Goal: Information Seeking & Learning: Learn about a topic

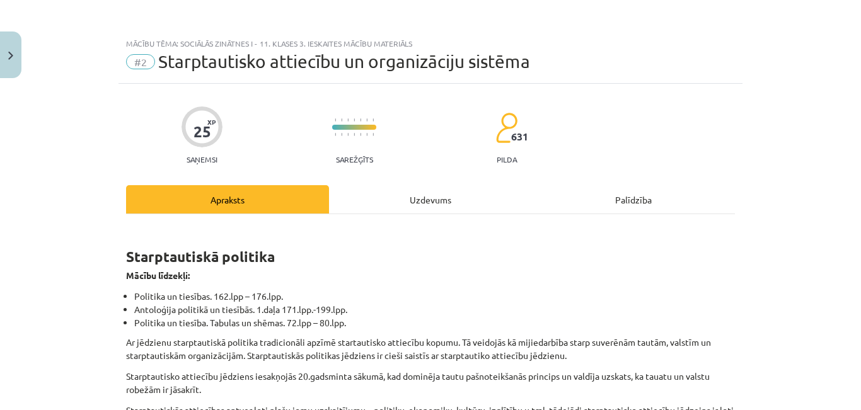
scroll to position [126, 0]
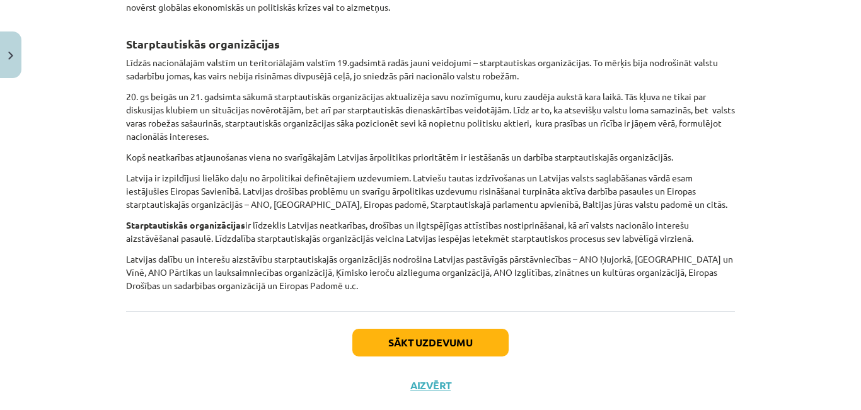
drag, startPoint x: 626, startPoint y: 308, endPoint x: 606, endPoint y: 299, distance: 21.4
click at [623, 311] on div "Sākt uzdevumu Aizvērt" at bounding box center [430, 355] width 609 height 88
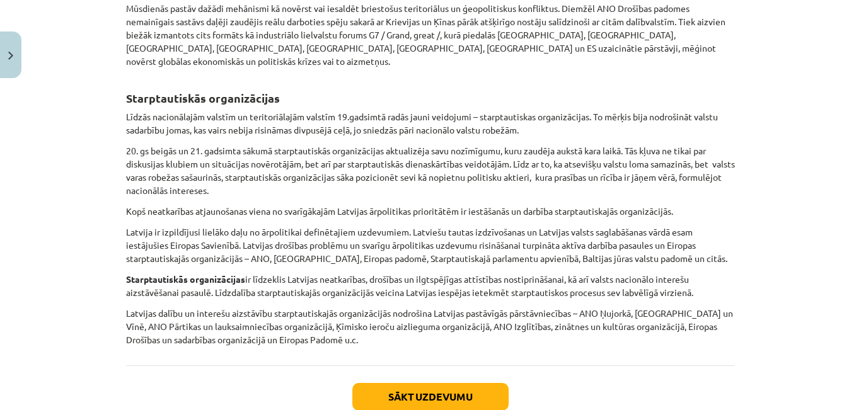
scroll to position [1015, 0]
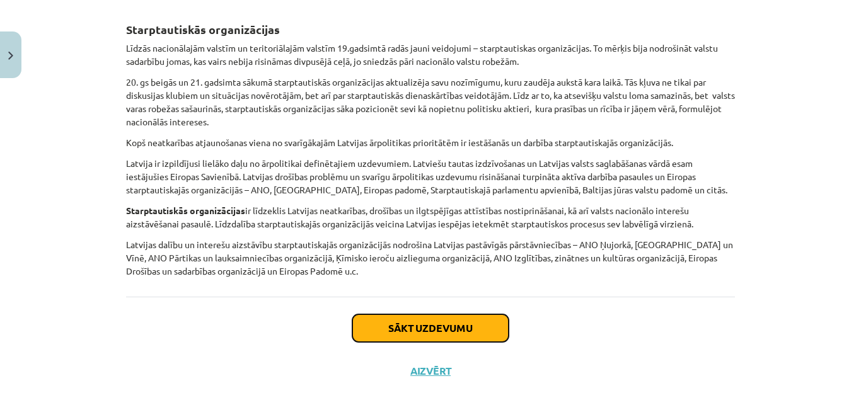
click at [459, 324] on button "Sākt uzdevumu" at bounding box center [430, 328] width 156 height 28
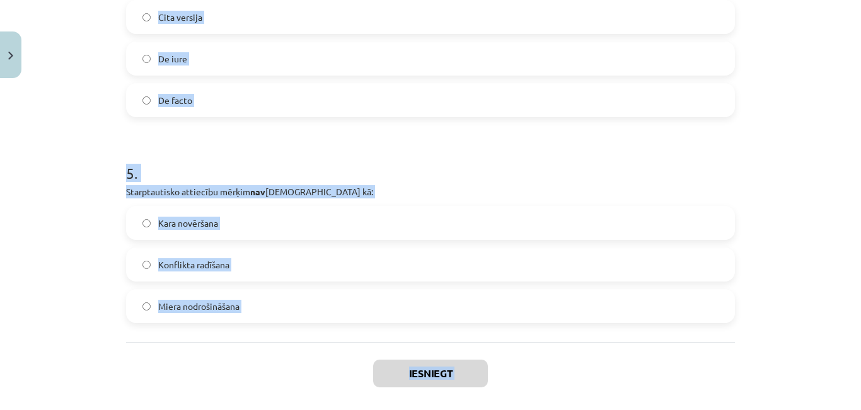
scroll to position [992, 0]
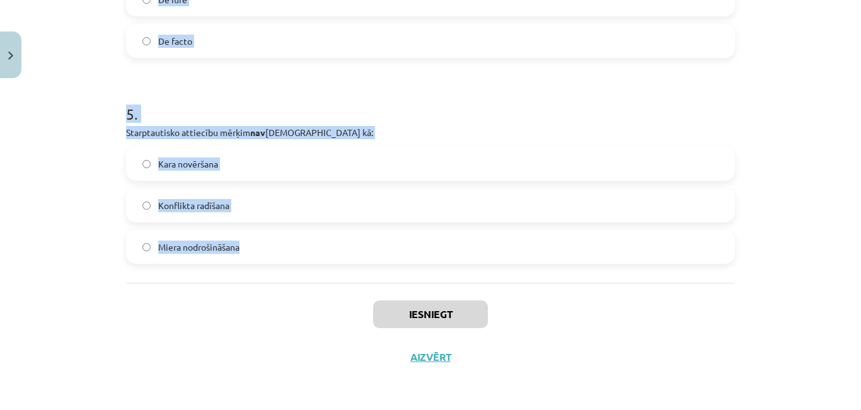
drag, startPoint x: 118, startPoint y: 268, endPoint x: 238, endPoint y: 244, distance: 121.9
copy form "1991. gadā Latviju de iure kā 2 pirmās valstis atzina: USA/CAN SWE/FIN ISL/DEN …"
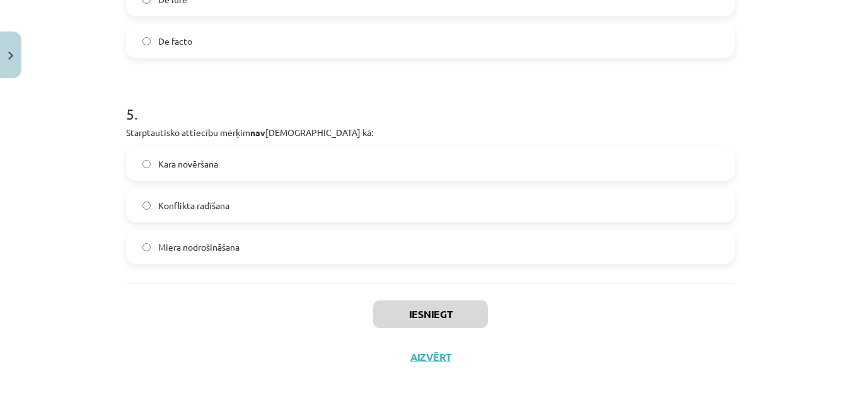
click at [168, 327] on div "Iesniegt Aizvērt" at bounding box center [430, 327] width 609 height 88
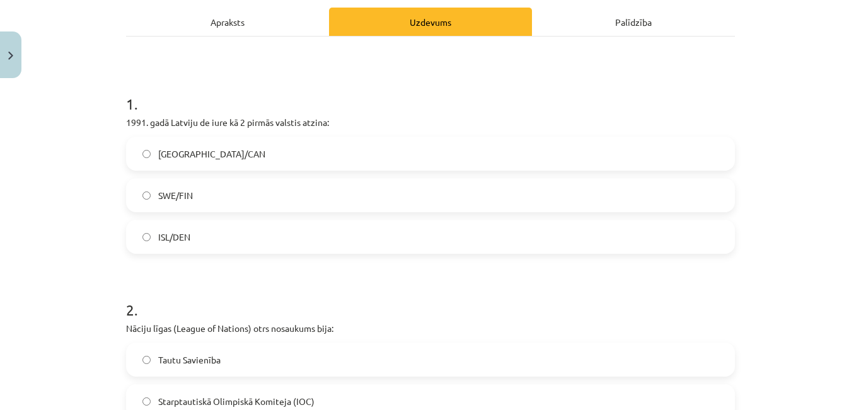
scroll to position [173, 0]
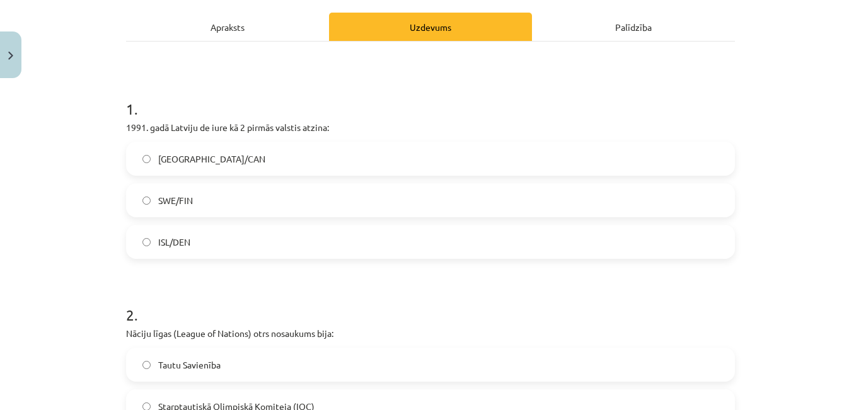
click at [217, 254] on label "ISL/DEN" at bounding box center [430, 241] width 606 height 31
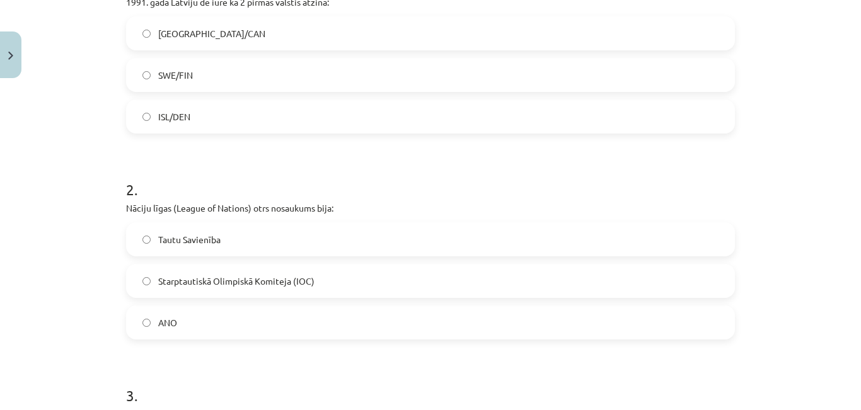
scroll to position [299, 0]
click at [205, 237] on span "Tautu Savienība" at bounding box center [189, 238] width 62 height 13
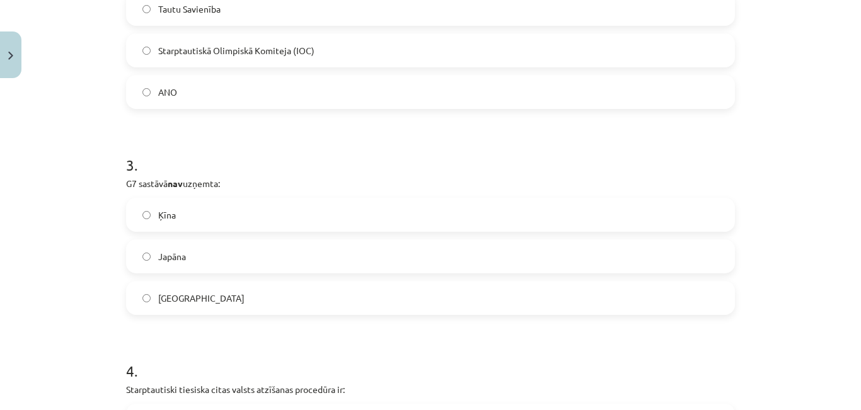
scroll to position [551, 0]
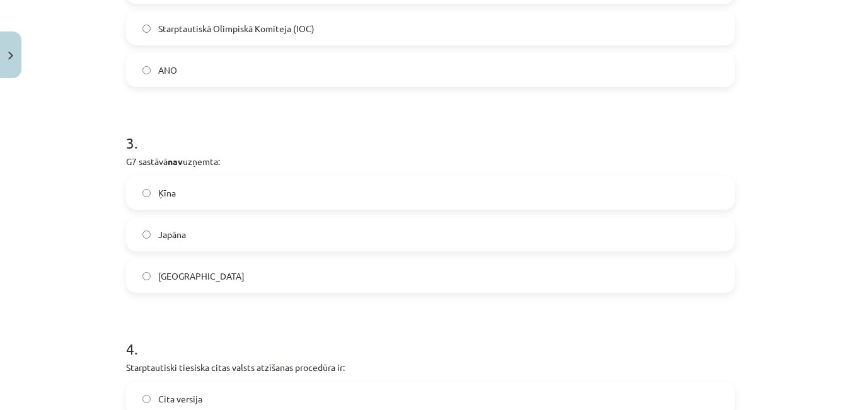
click at [204, 198] on label "Ķīna" at bounding box center [430, 192] width 606 height 31
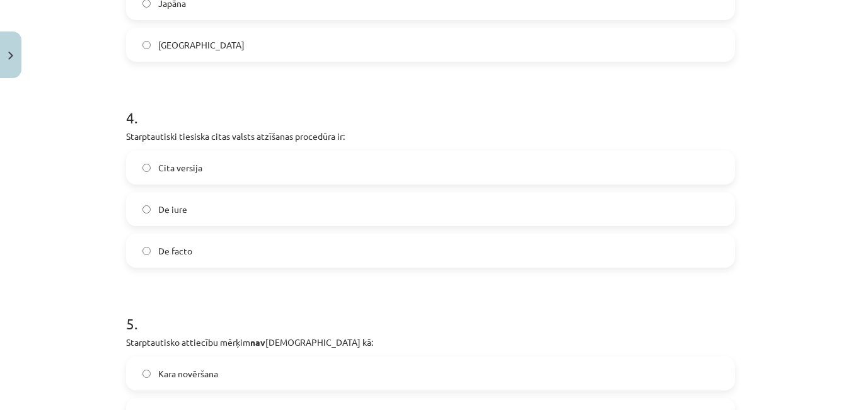
scroll to position [803, 0]
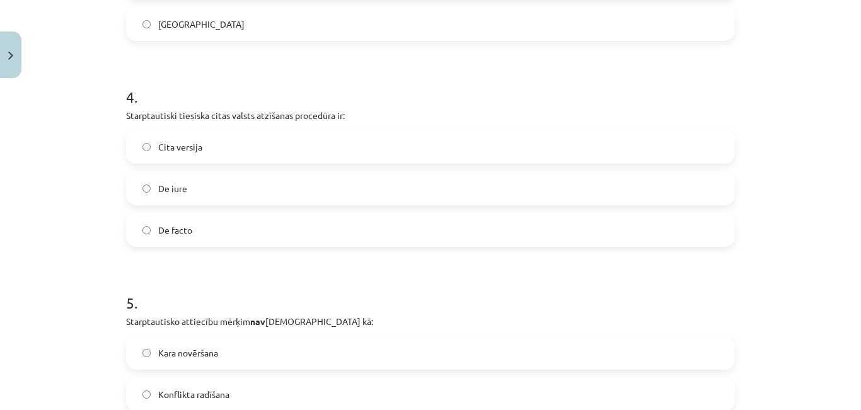
click at [214, 190] on label "De iure" at bounding box center [430, 188] width 606 height 31
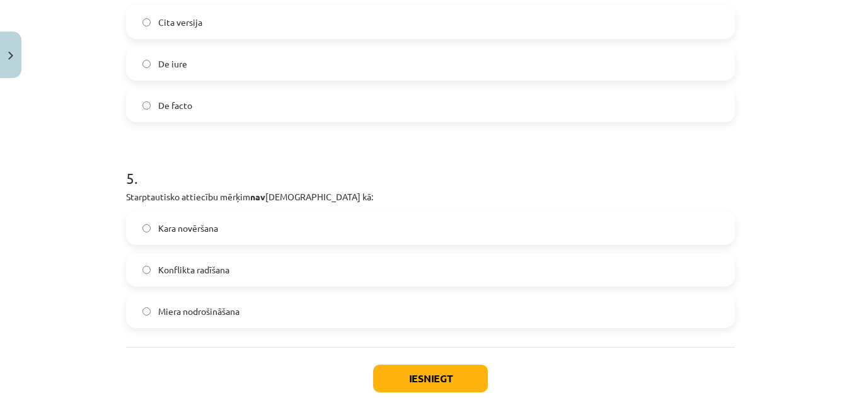
scroll to position [929, 0]
click at [252, 277] on label "Konflikta radīšana" at bounding box center [430, 268] width 606 height 31
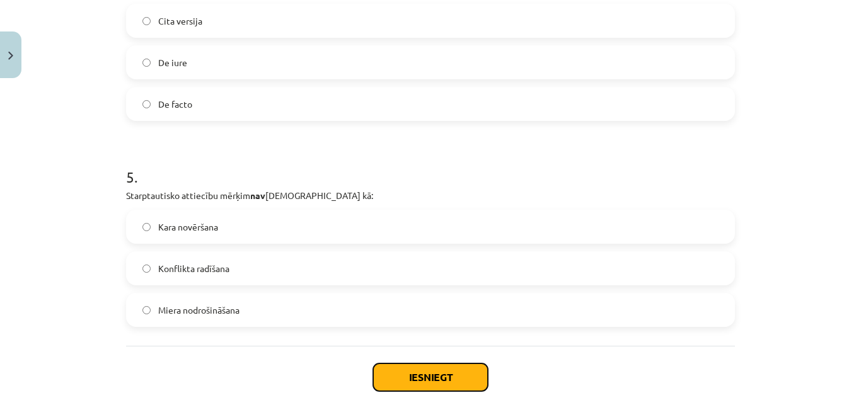
click at [408, 371] on button "Iesniegt" at bounding box center [430, 377] width 115 height 28
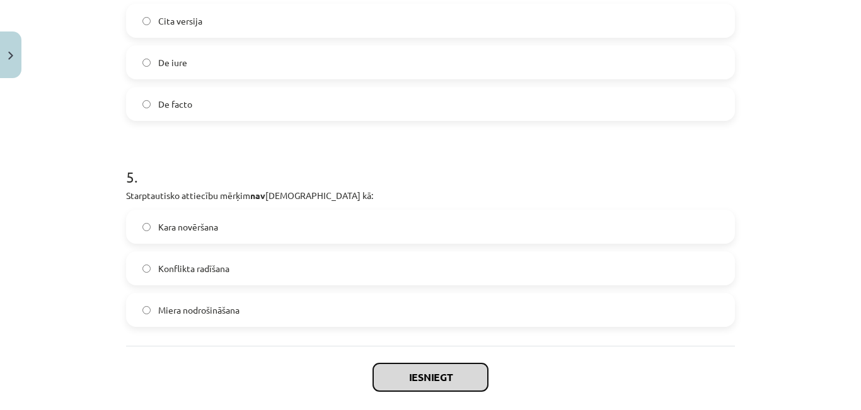
scroll to position [992, 0]
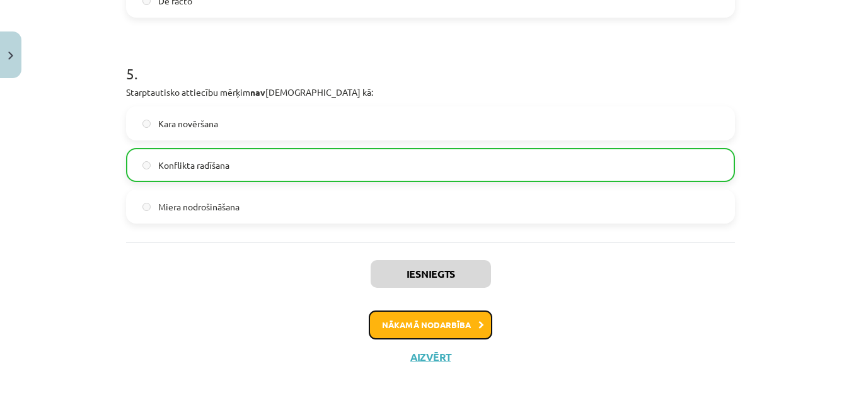
click at [457, 332] on button "Nākamā nodarbība" at bounding box center [430, 325] width 123 height 29
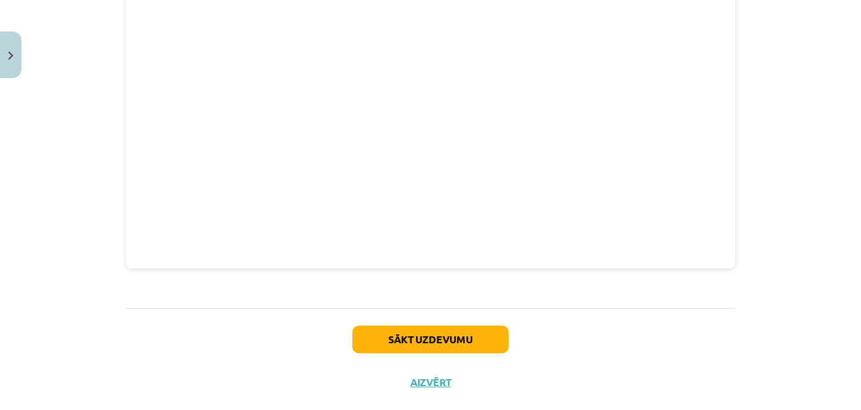
scroll to position [2828, 0]
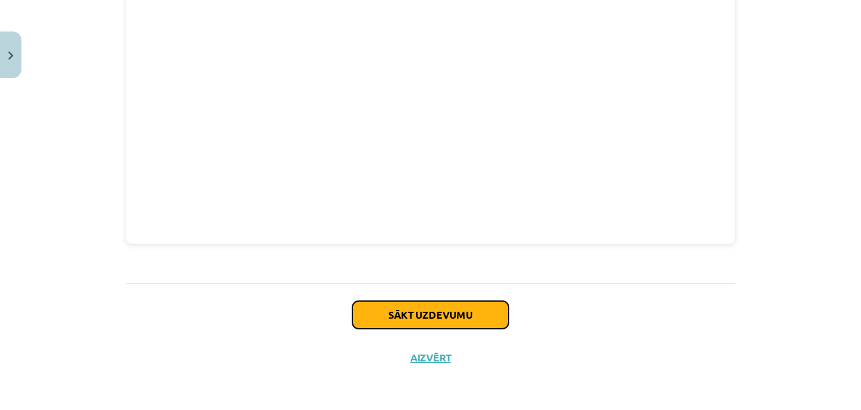
click at [426, 316] on button "Sākt uzdevumu" at bounding box center [430, 315] width 156 height 28
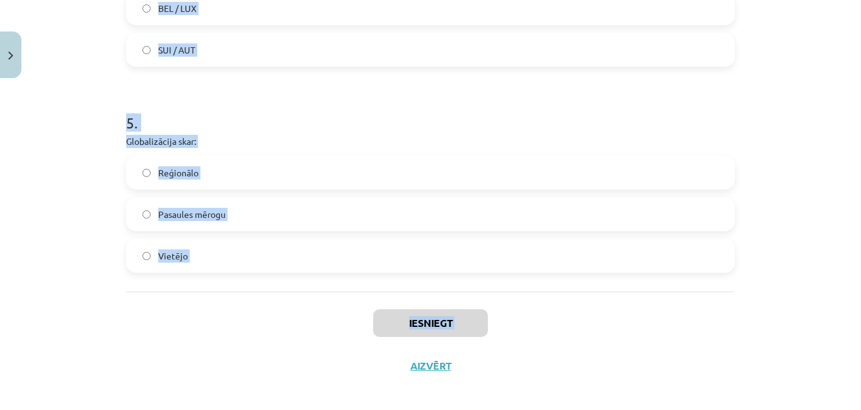
scroll to position [992, 0]
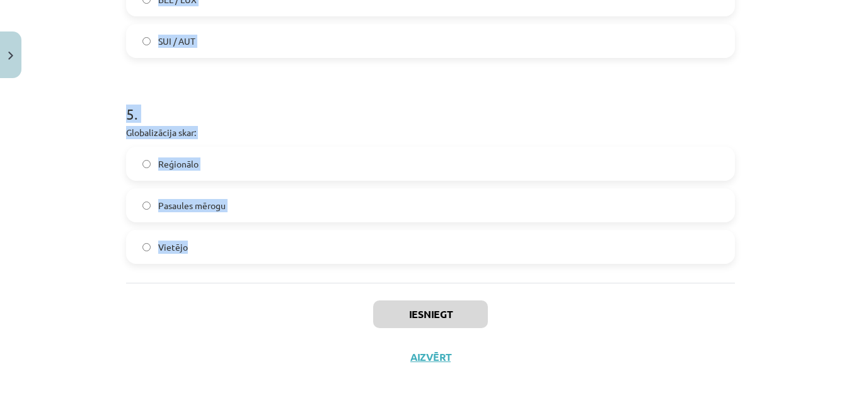
drag, startPoint x: 111, startPoint y: 263, endPoint x: 205, endPoint y: 273, distance: 94.4
click at [205, 273] on div "Mācību tēma: Sociālās zinātnes i - 11. klases 3. ieskaites mācību materiāls #3 …" at bounding box center [430, 205] width 861 height 410
copy form "1991. gadā Latviju uzņēma: ANO ES NATO 2 . NATO galveno mītņu vietas ir tādās p…"
click at [50, 176] on div "Mācību tēma: Sociālās zinātnes i - 11. klases 3. ieskaites mācību materiāls #3 …" at bounding box center [430, 205] width 861 height 410
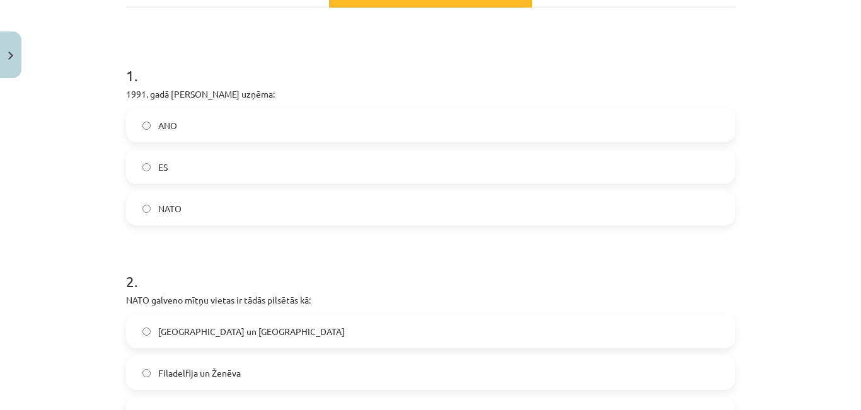
scroll to position [110, 0]
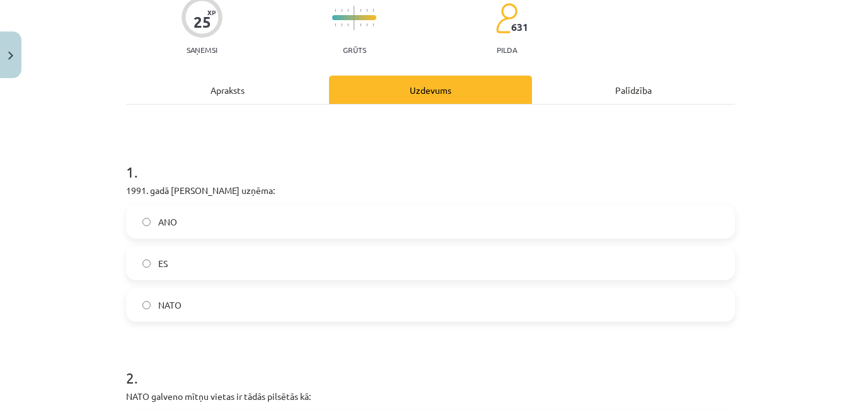
click at [202, 221] on label "ANO" at bounding box center [430, 221] width 606 height 31
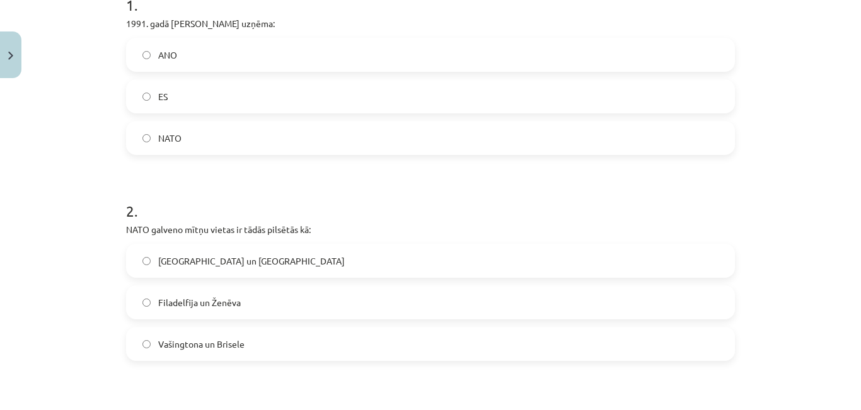
scroll to position [299, 0]
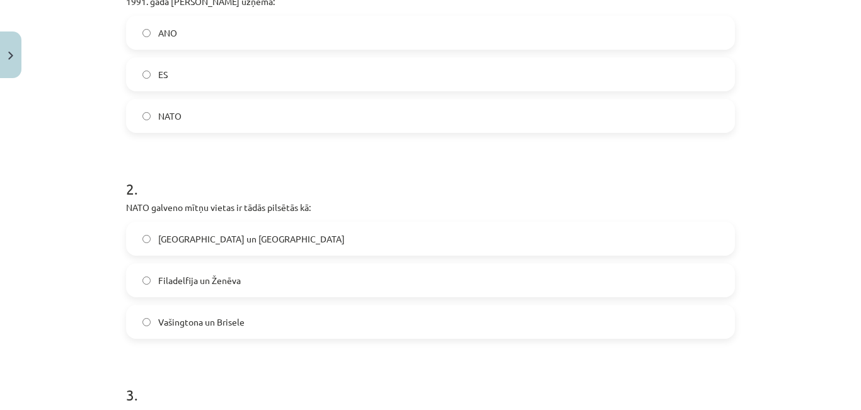
click at [222, 326] on span "Vašingtona un Brisele" at bounding box center [201, 322] width 86 height 13
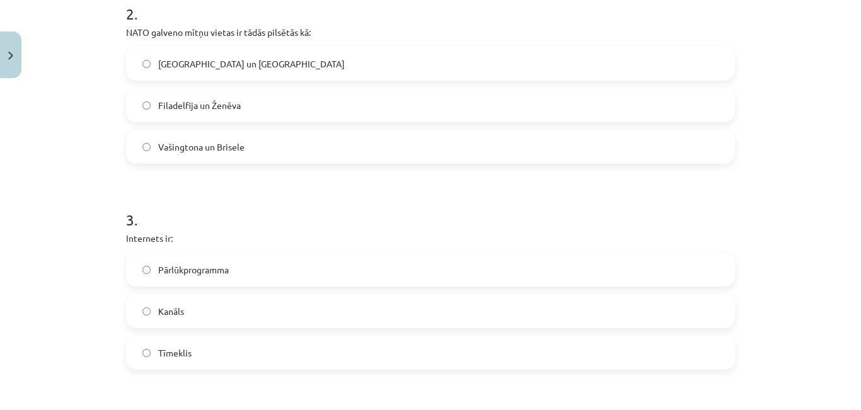
scroll to position [488, 0]
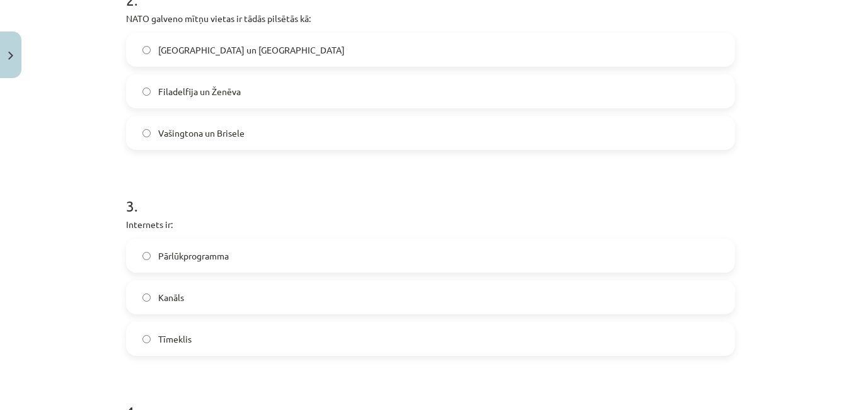
click at [171, 294] on span "Kanāls" at bounding box center [171, 297] width 26 height 13
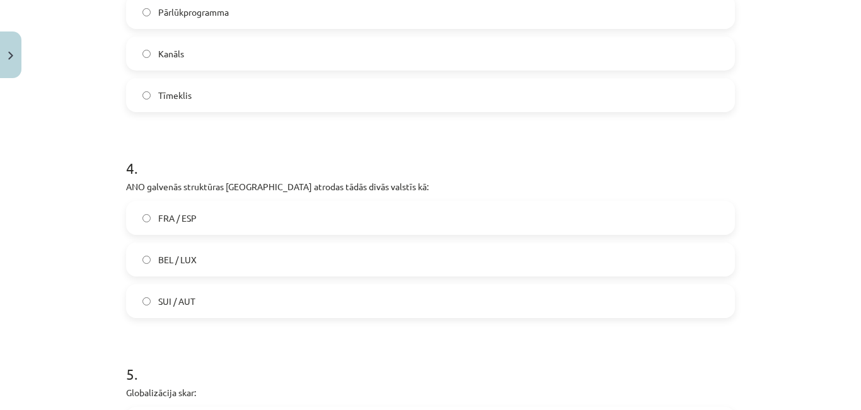
scroll to position [740, 0]
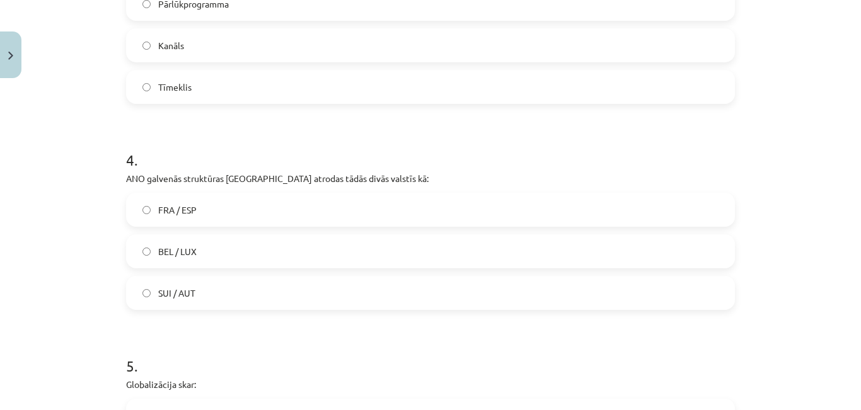
click at [200, 259] on label "BEL / LUX" at bounding box center [430, 251] width 606 height 31
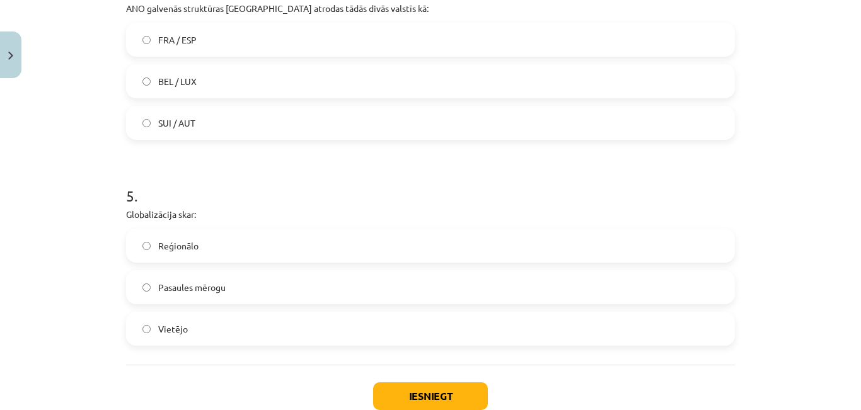
scroll to position [929, 0]
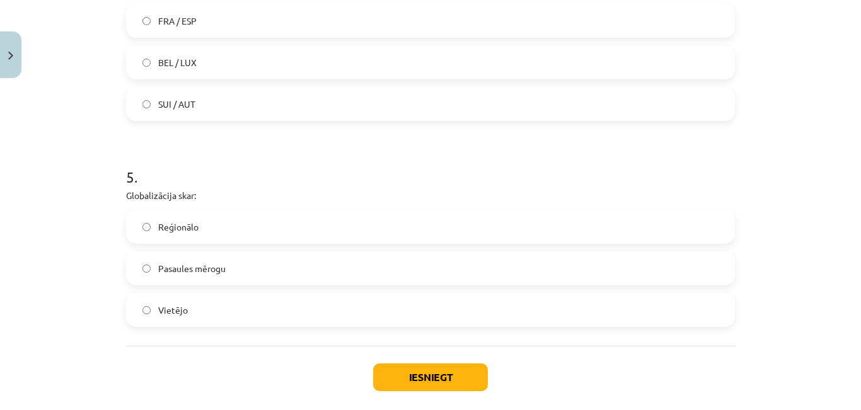
click at [212, 267] on span "Pasaules mērogu" at bounding box center [191, 268] width 67 height 13
click at [405, 372] on button "Iesniegt" at bounding box center [430, 377] width 115 height 28
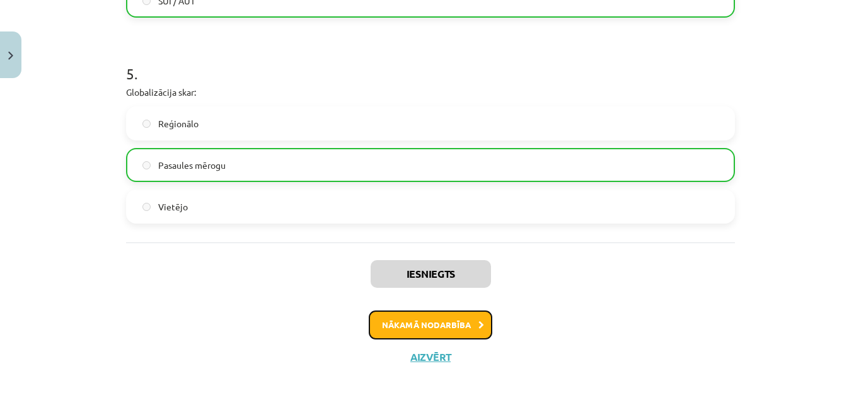
click at [427, 328] on button "Nākamā nodarbība" at bounding box center [430, 325] width 123 height 29
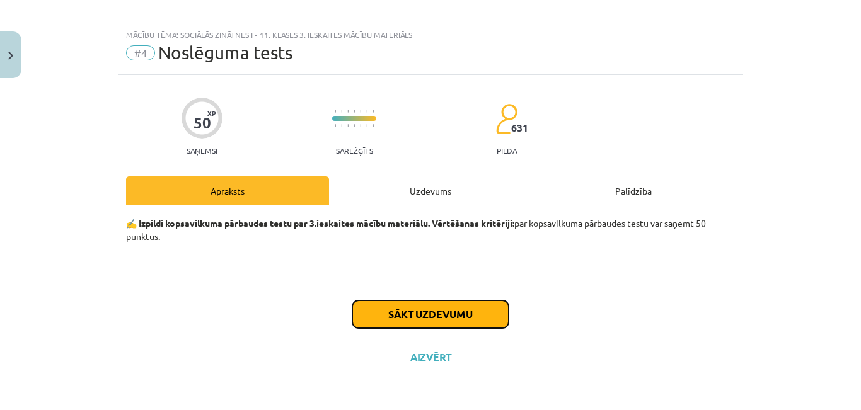
click at [421, 312] on button "Sākt uzdevumu" at bounding box center [430, 314] width 156 height 28
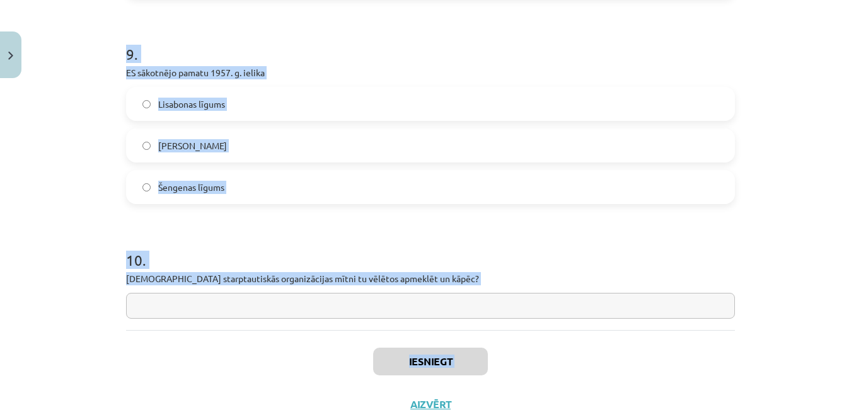
scroll to position [1923, 0]
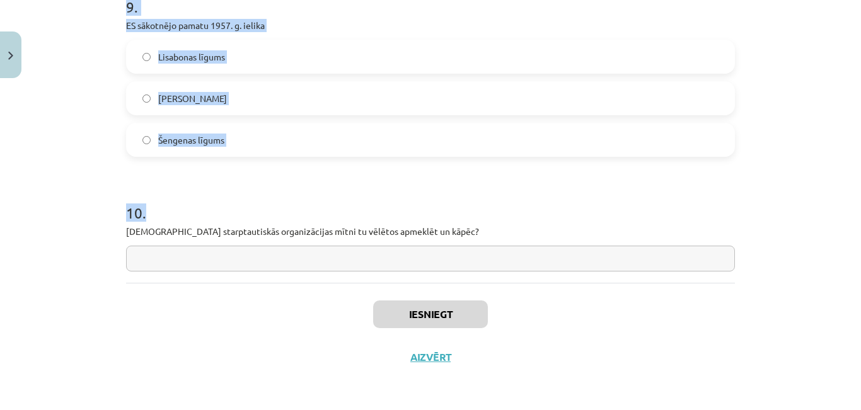
drag, startPoint x: 117, startPoint y: 222, endPoint x: 425, endPoint y: 241, distance: 309.3
copy form "Latvija tika uzņemta Eiropas Savienībā: 2003.g. 23. septembrī 2004.g. 1. maijā …"
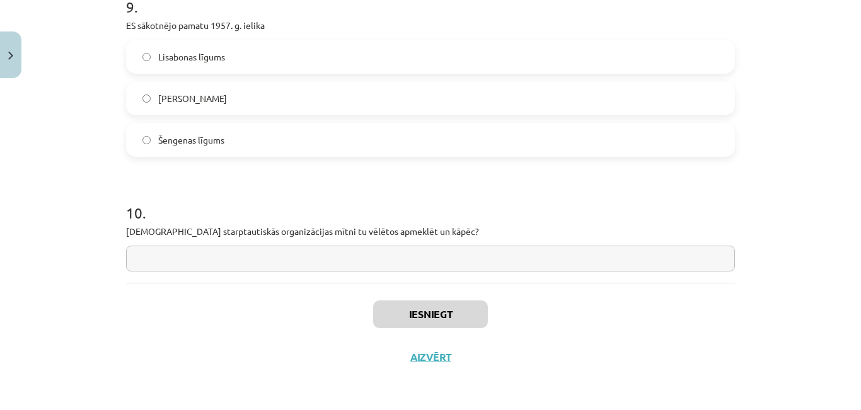
click at [232, 348] on div "Iesniegt Aizvērt" at bounding box center [430, 327] width 609 height 88
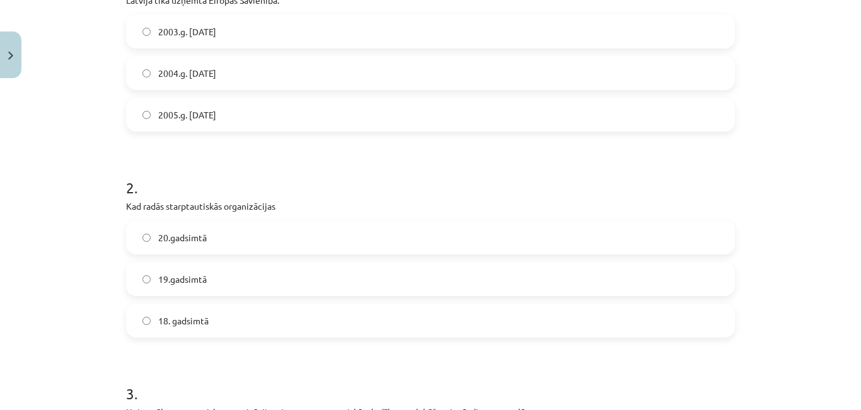
scroll to position [222, 0]
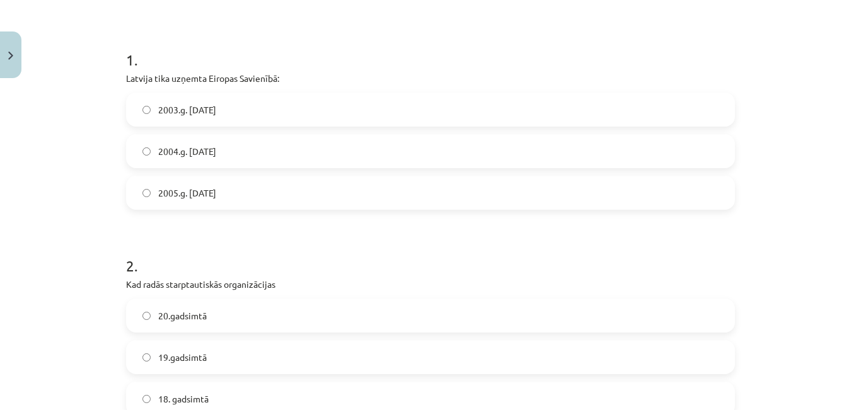
click at [253, 157] on label "2004.g. 1. maijā" at bounding box center [430, 150] width 606 height 31
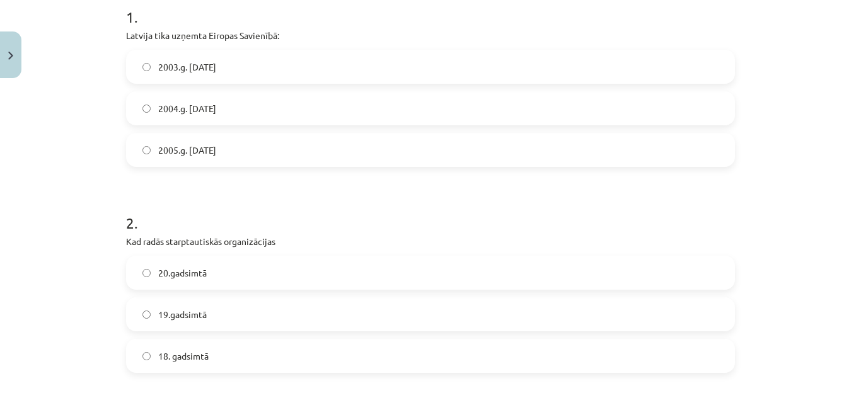
scroll to position [348, 0]
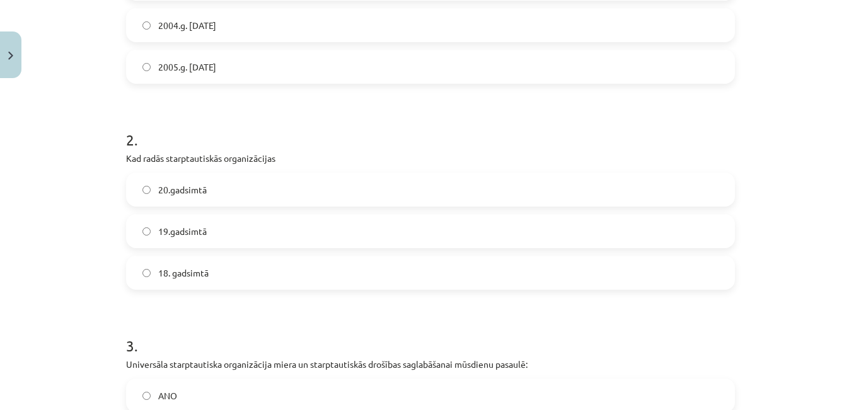
click at [253, 234] on label "19.gadsimtā" at bounding box center [430, 230] width 606 height 31
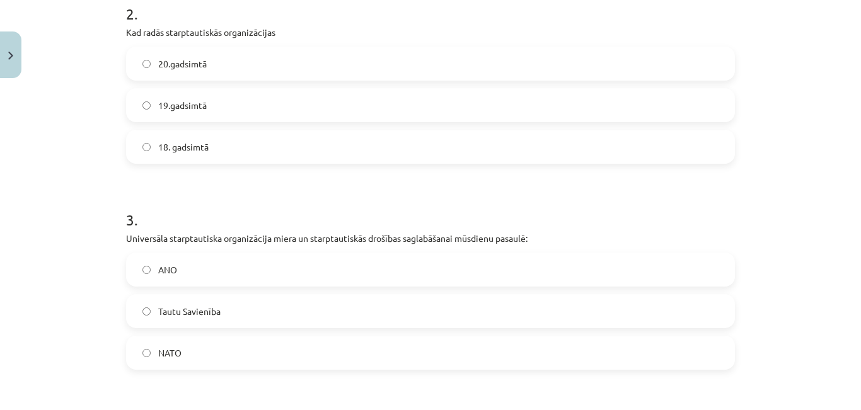
scroll to position [600, 0]
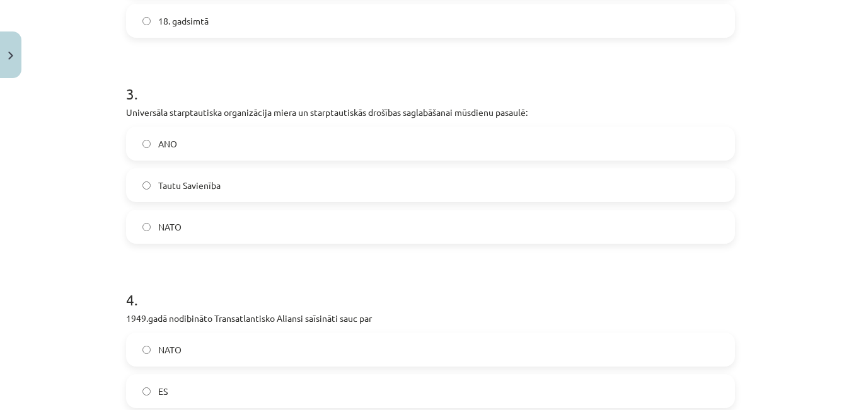
click at [217, 134] on label "ANO" at bounding box center [430, 143] width 606 height 31
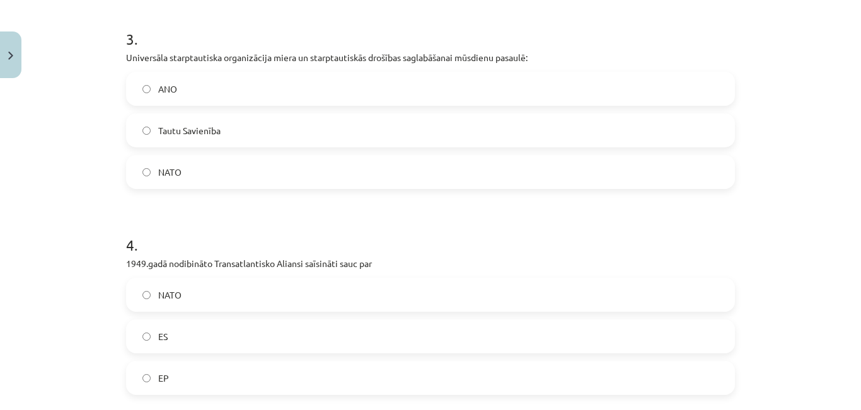
scroll to position [726, 0]
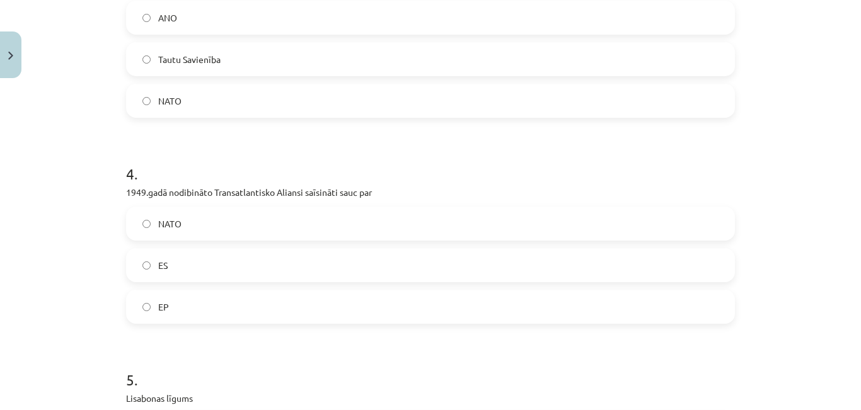
click at [194, 230] on label "NATO" at bounding box center [430, 223] width 606 height 31
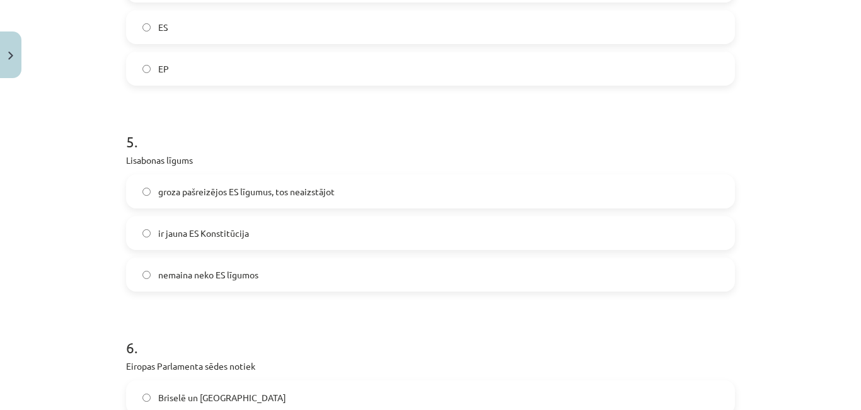
scroll to position [978, 0]
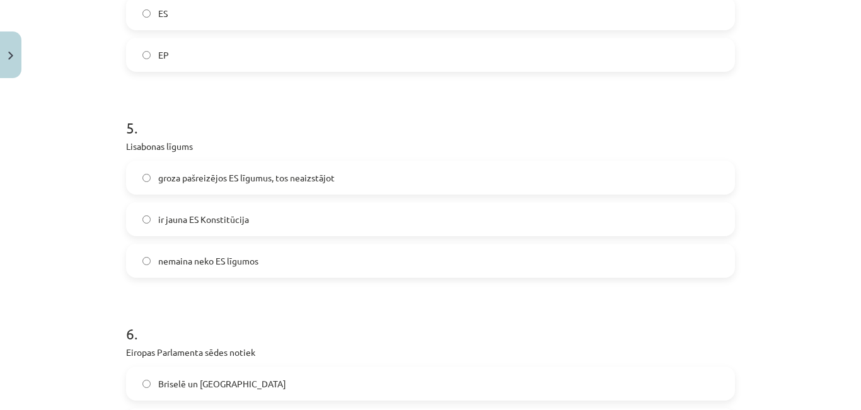
click at [207, 171] on span "groza pašreizējos ES līgumus, tos neaizstājot" at bounding box center [246, 177] width 176 height 13
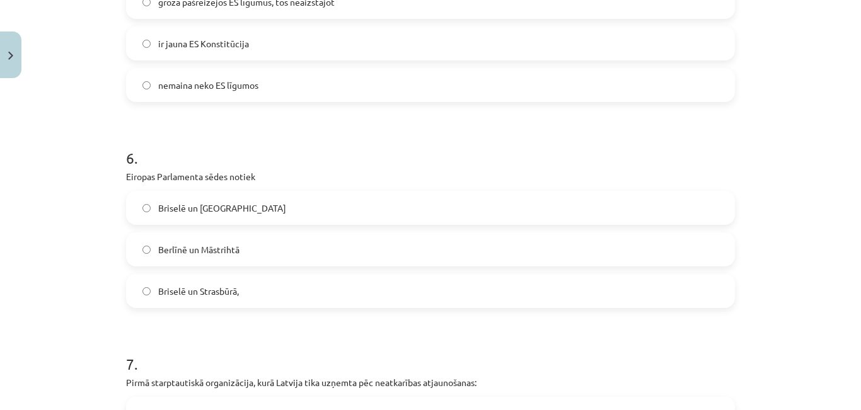
scroll to position [1167, 0]
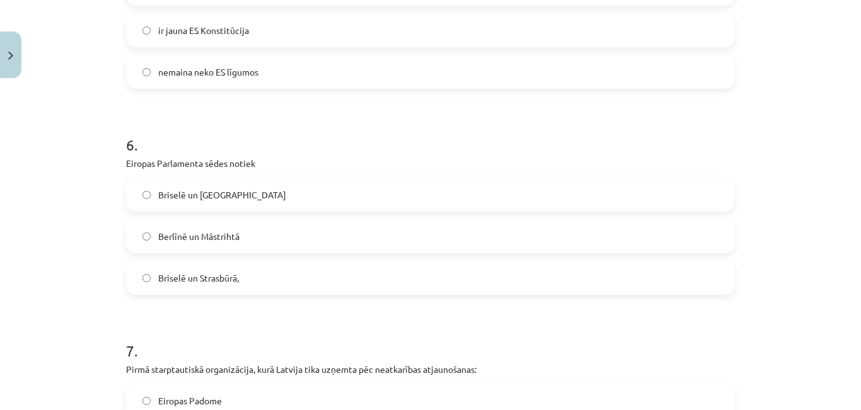
click at [257, 285] on label "Briselē un Strasbūrā," at bounding box center [430, 277] width 606 height 31
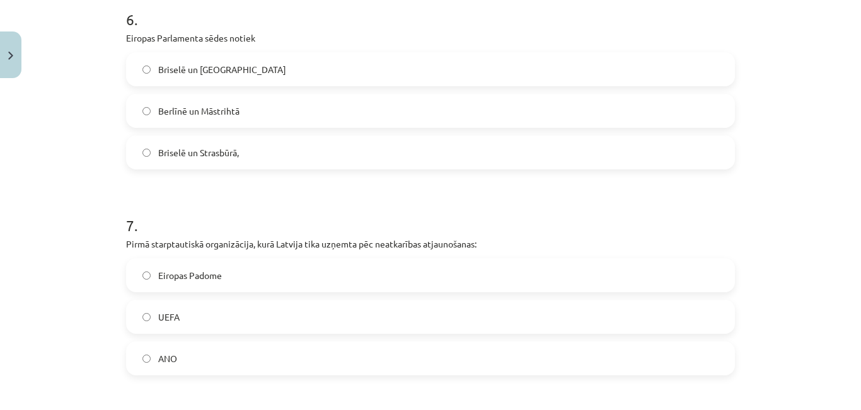
scroll to position [1293, 0]
click at [219, 359] on label "ANO" at bounding box center [430, 357] width 606 height 31
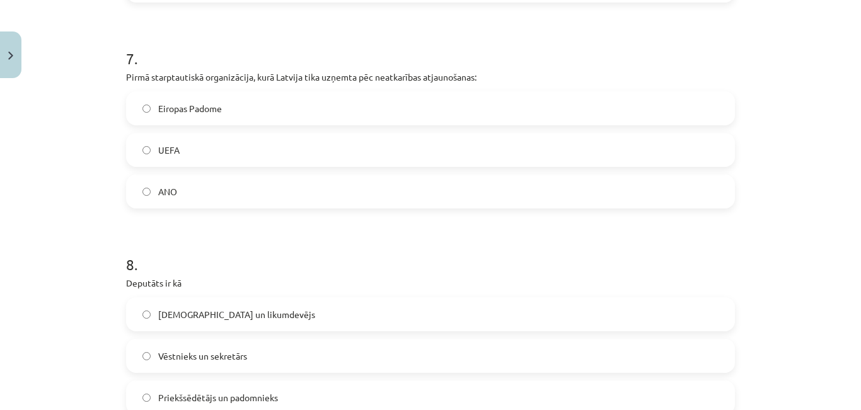
scroll to position [1482, 0]
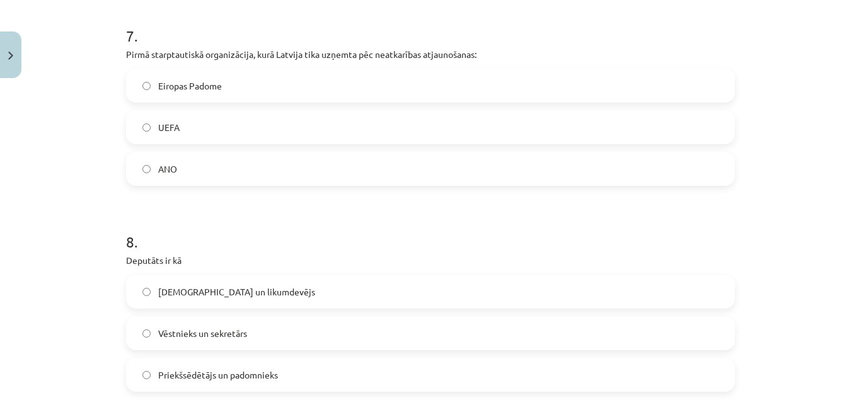
click at [218, 299] on label "Sūtnis un likumdevējs" at bounding box center [430, 291] width 606 height 31
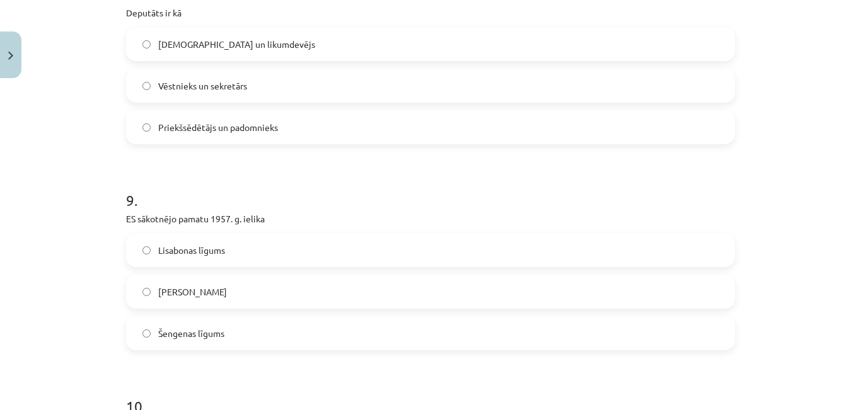
scroll to position [1734, 0]
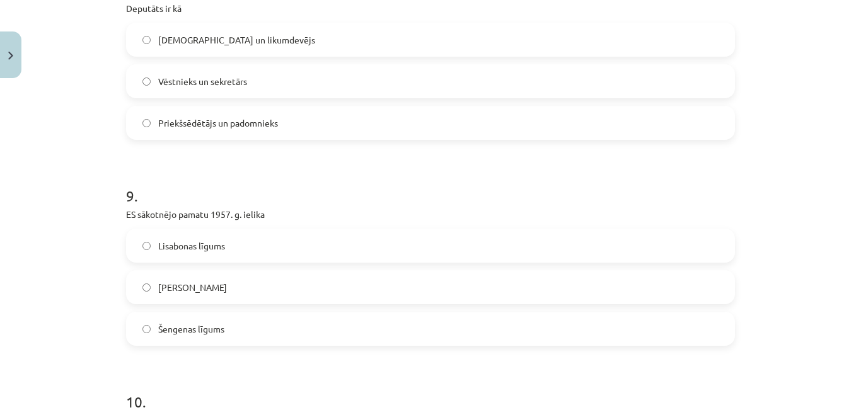
click at [221, 289] on label "Romas līg" at bounding box center [430, 287] width 606 height 31
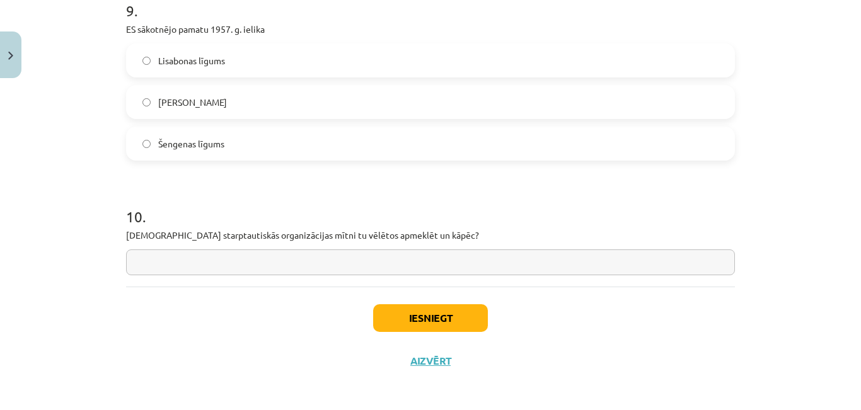
scroll to position [1923, 0]
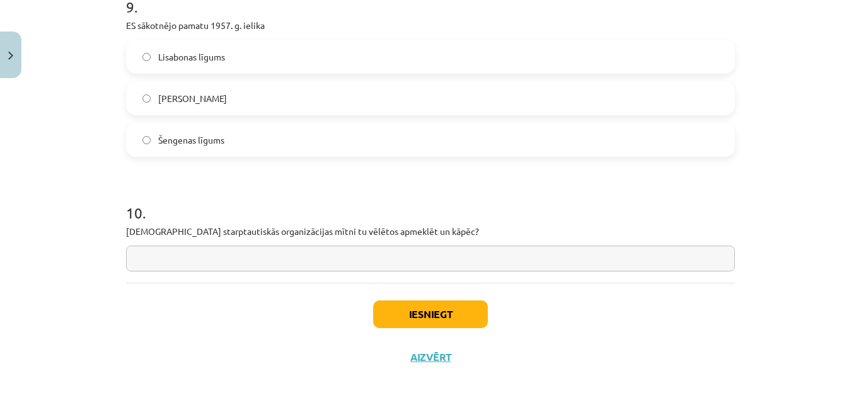
click at [237, 261] on input "text" at bounding box center [430, 259] width 609 height 26
drag, startPoint x: 319, startPoint y: 298, endPoint x: 125, endPoint y: 317, distance: 194.9
click at [126, 317] on div "Iesniegt Aizvērt" at bounding box center [430, 327] width 609 height 88
click at [355, 254] on input "**********" at bounding box center [430, 259] width 609 height 26
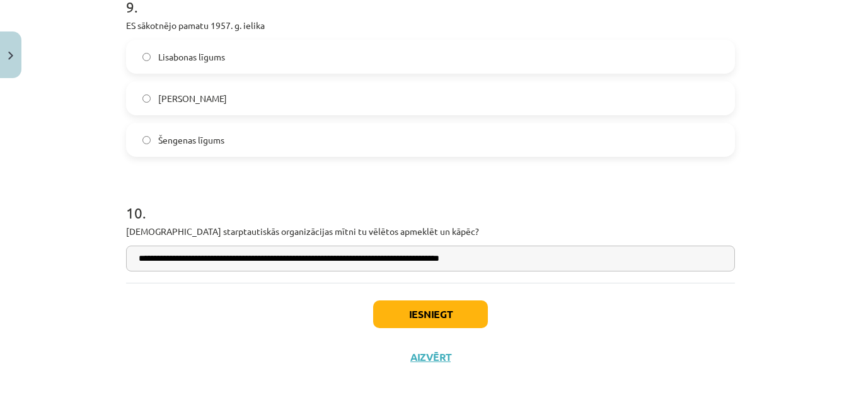
type input "**********"
click at [439, 313] on button "Iesniegt" at bounding box center [430, 314] width 115 height 28
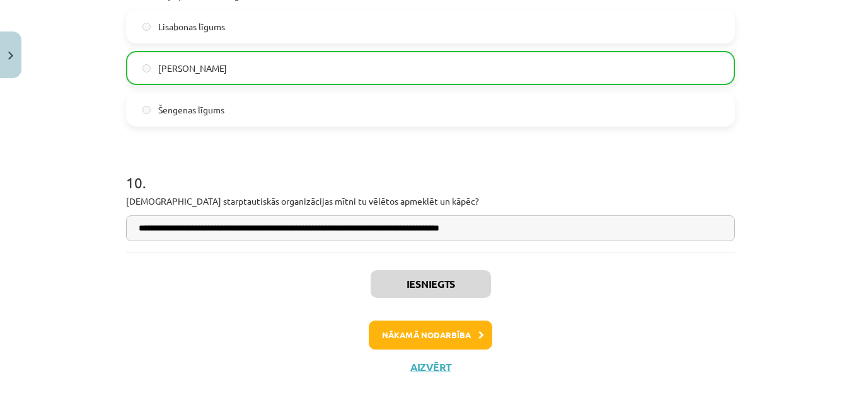
scroll to position [1963, 0]
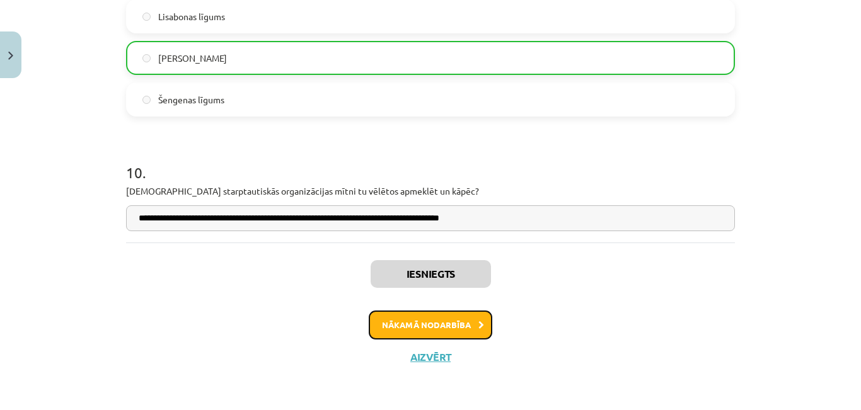
click at [448, 328] on button "Nākamā nodarbība" at bounding box center [430, 325] width 123 height 29
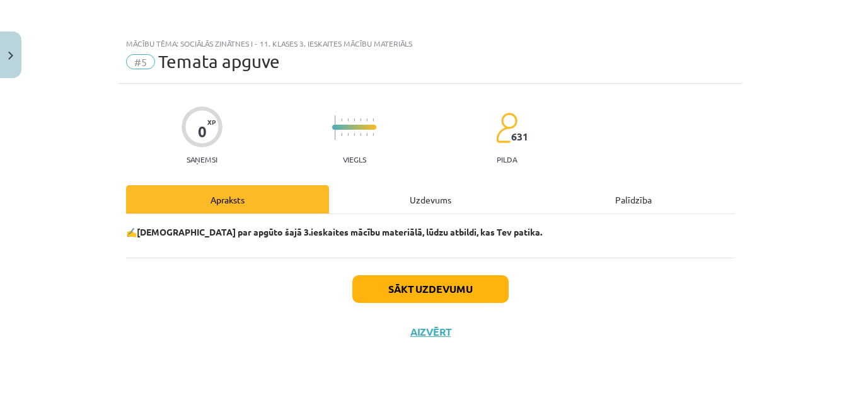
scroll to position [0, 0]
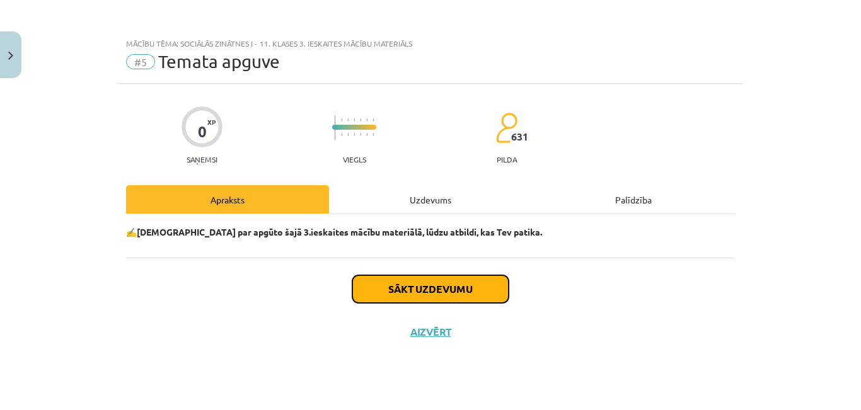
click at [454, 279] on button "Sākt uzdevumu" at bounding box center [430, 289] width 156 height 28
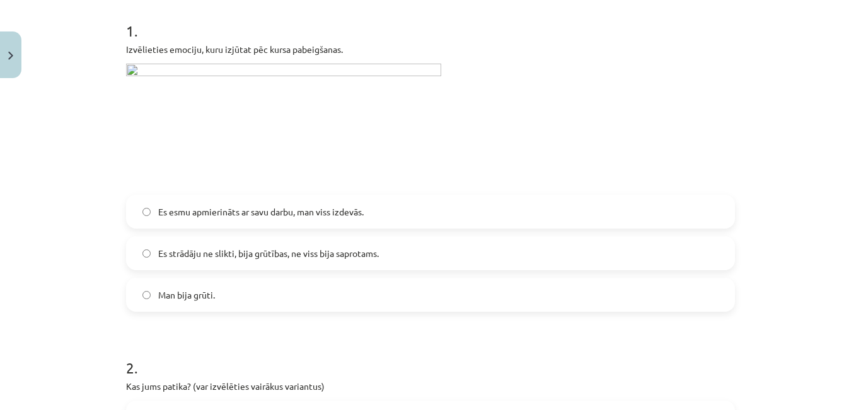
scroll to position [252, 0]
click at [183, 219] on label "Es esmu apmierināts ar savu darbu, man viss izdevās." at bounding box center [430, 210] width 606 height 31
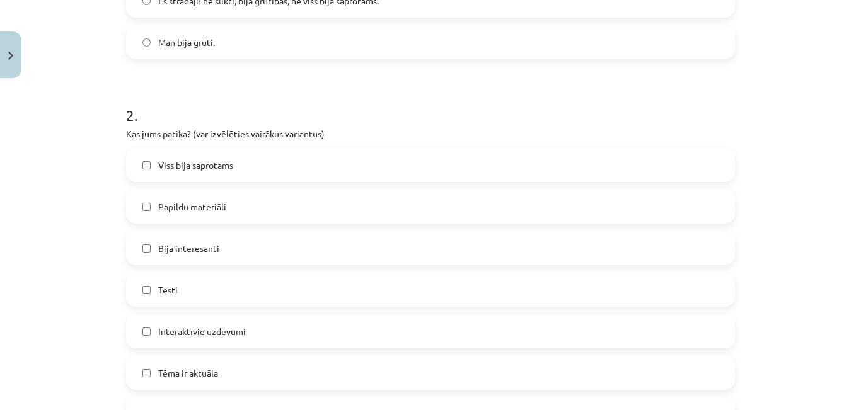
scroll to position [504, 0]
click at [214, 174] on label "Viss bija saprotams" at bounding box center [430, 164] width 606 height 31
click at [229, 215] on label "Papildu materiāli" at bounding box center [430, 205] width 606 height 31
click at [231, 243] on label "Bija interesanti" at bounding box center [430, 247] width 606 height 31
click at [232, 289] on label "Testi" at bounding box center [430, 288] width 606 height 31
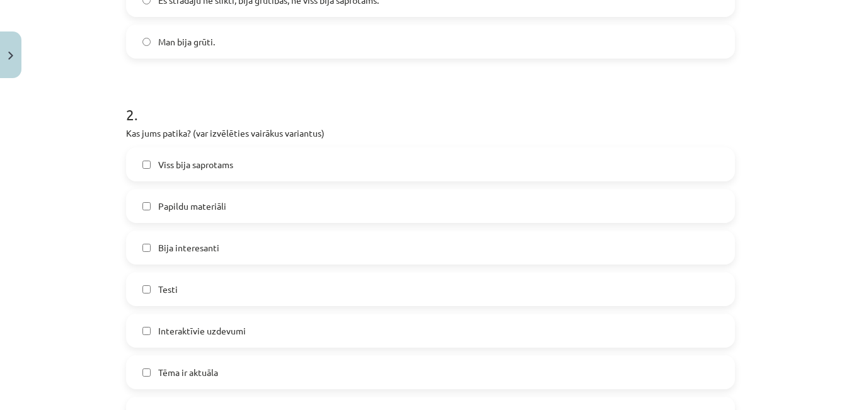
click at [232, 290] on label "Testi" at bounding box center [430, 288] width 606 height 31
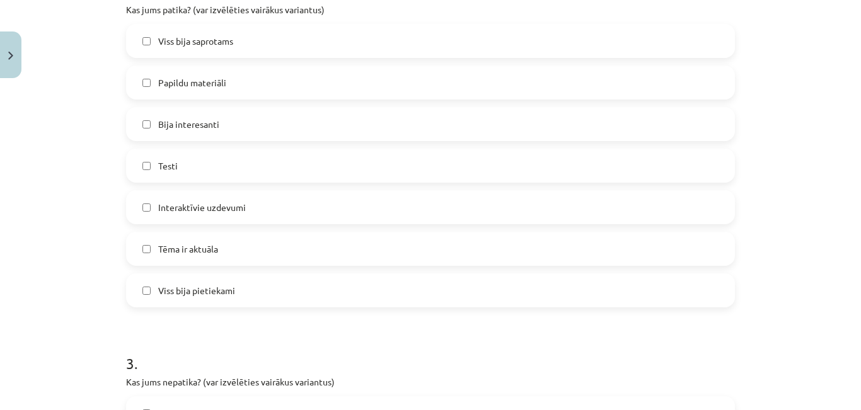
scroll to position [630, 0]
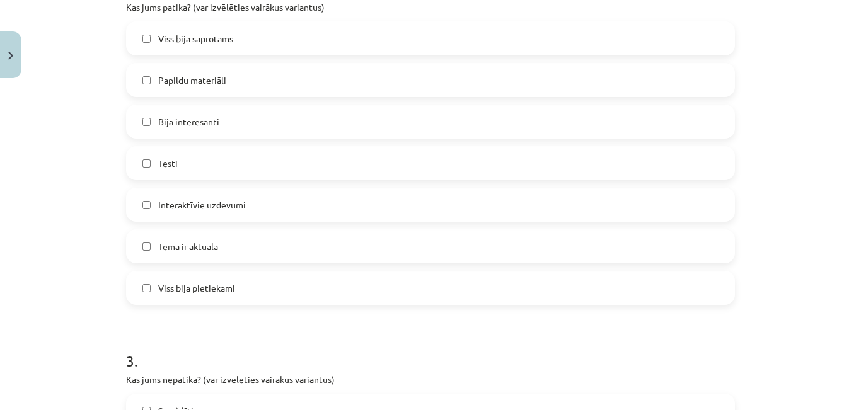
click at [219, 257] on label "Tēma ir aktuāla" at bounding box center [430, 246] width 606 height 31
click at [219, 290] on span "Viss bija pietiekami" at bounding box center [196, 288] width 77 height 13
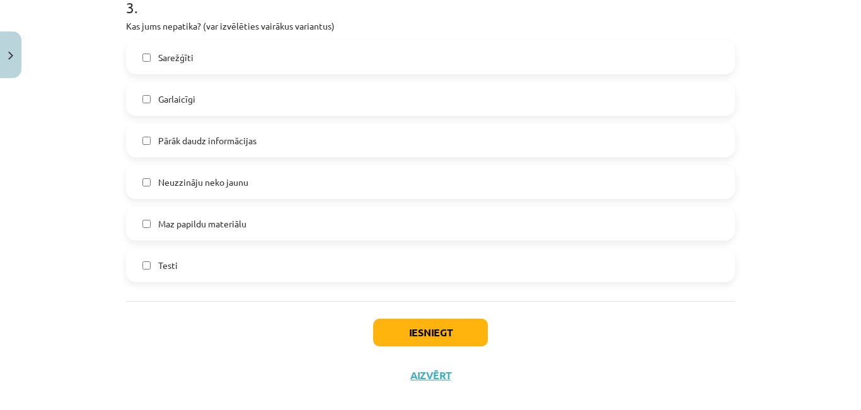
scroll to position [1002, 0]
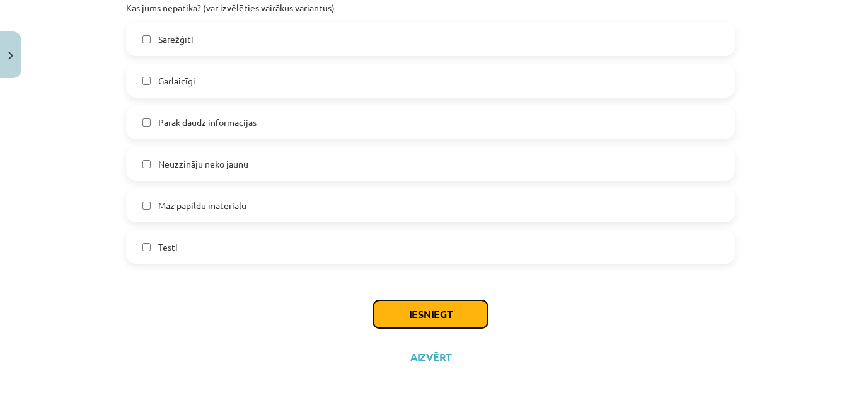
click at [415, 306] on button "Iesniegt" at bounding box center [430, 314] width 115 height 28
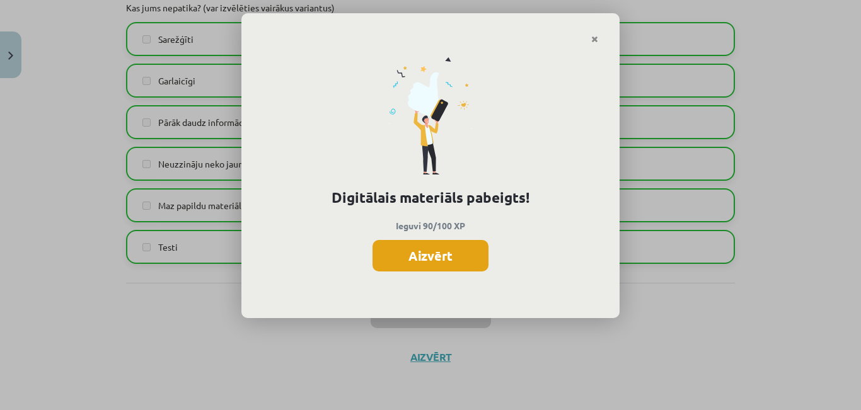
click at [409, 258] on button "Aizvērt" at bounding box center [430, 255] width 116 height 31
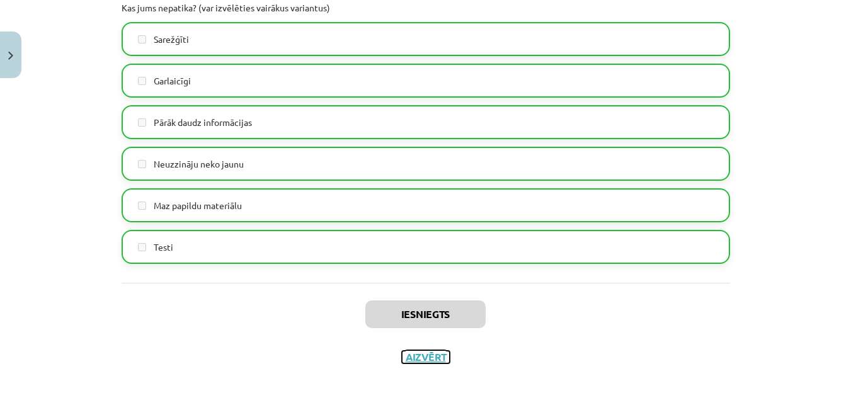
click at [418, 354] on button "Aizvērt" at bounding box center [426, 357] width 48 height 13
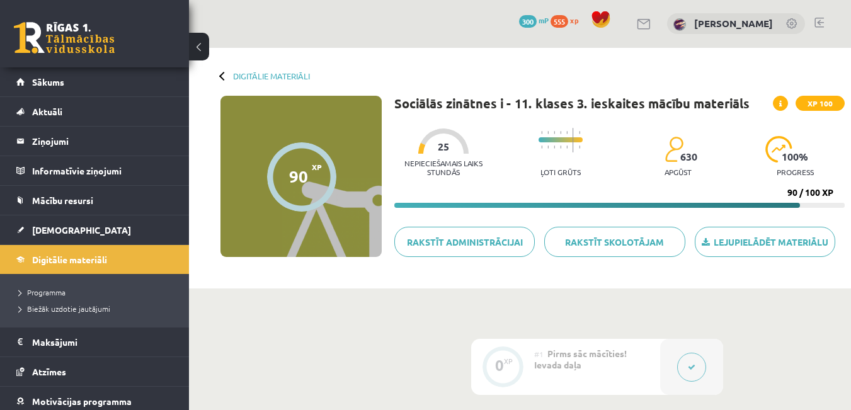
scroll to position [0, 0]
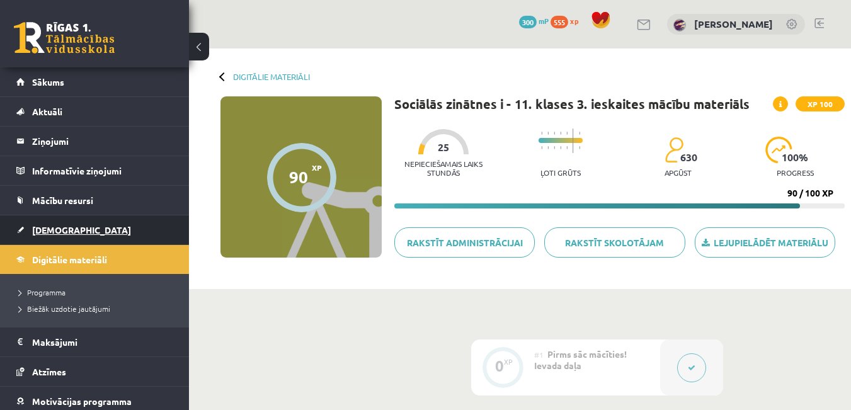
click at [68, 220] on link "[DEMOGRAPHIC_DATA]" at bounding box center [94, 229] width 157 height 29
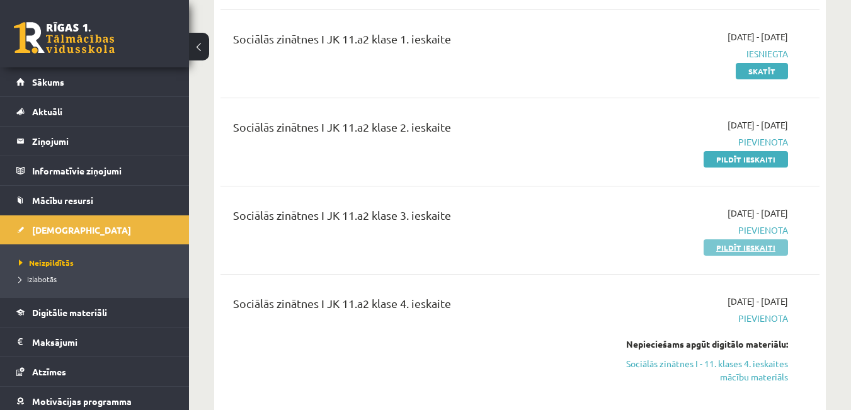
scroll to position [693, 0]
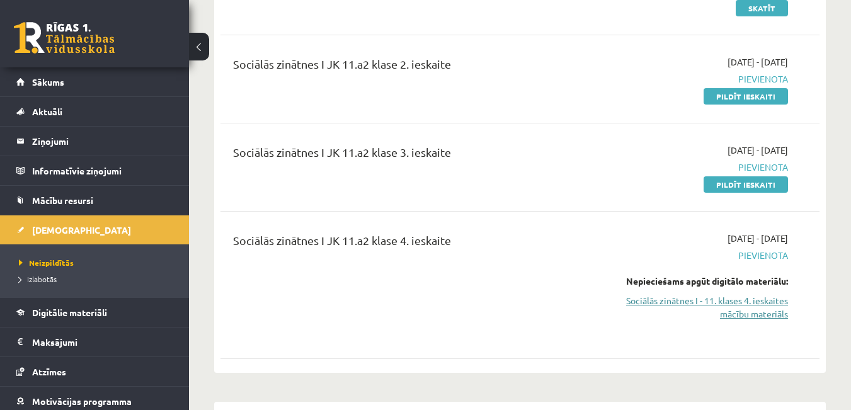
click at [751, 296] on link "Sociālās zinātnes I - 11. klases 4. ieskaites mācību materiāls" at bounding box center [701, 307] width 173 height 26
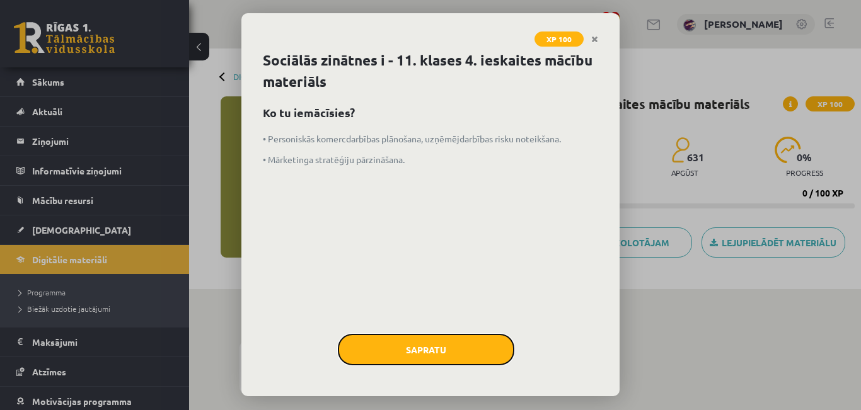
click at [452, 361] on button "Sapratu" at bounding box center [426, 349] width 176 height 31
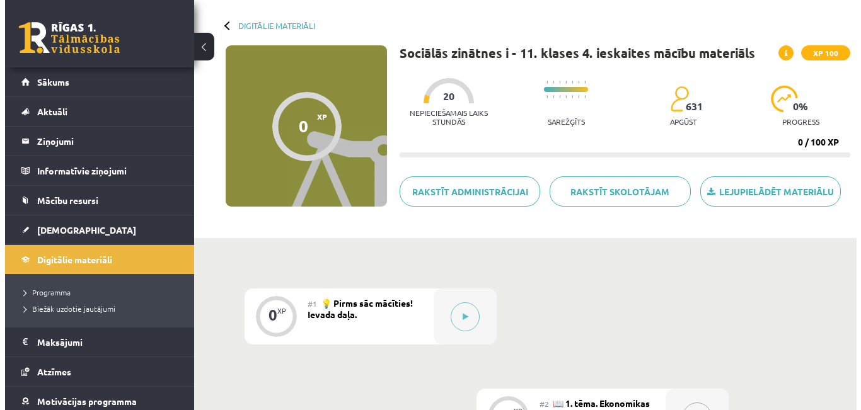
scroll to position [126, 0]
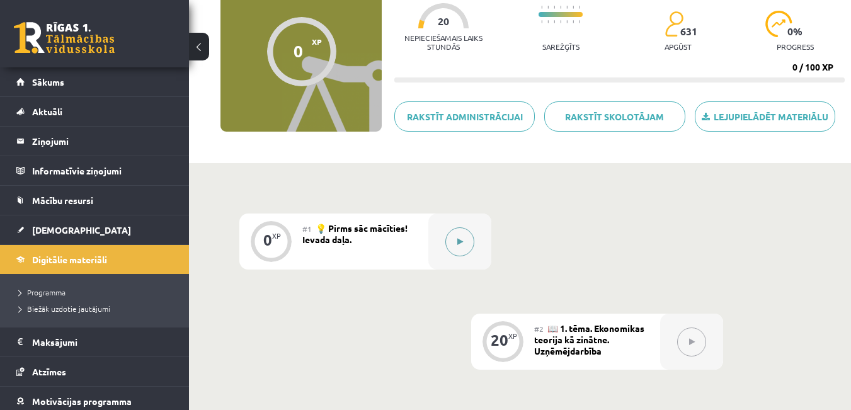
click at [445, 259] on div at bounding box center [459, 242] width 63 height 56
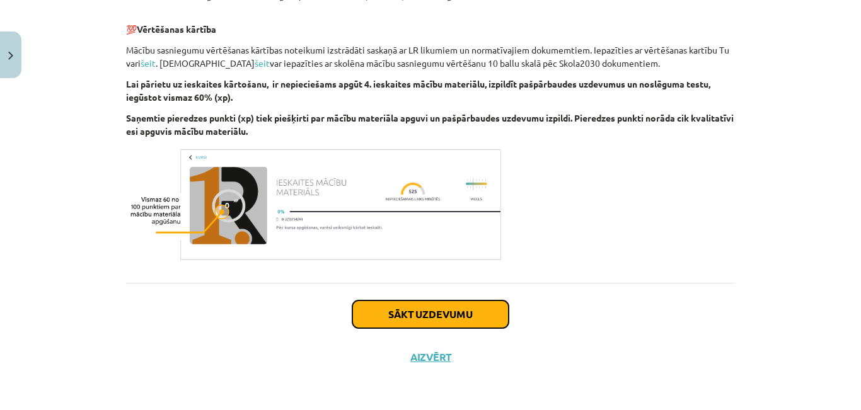
click at [410, 320] on button "Sākt uzdevumu" at bounding box center [430, 314] width 156 height 28
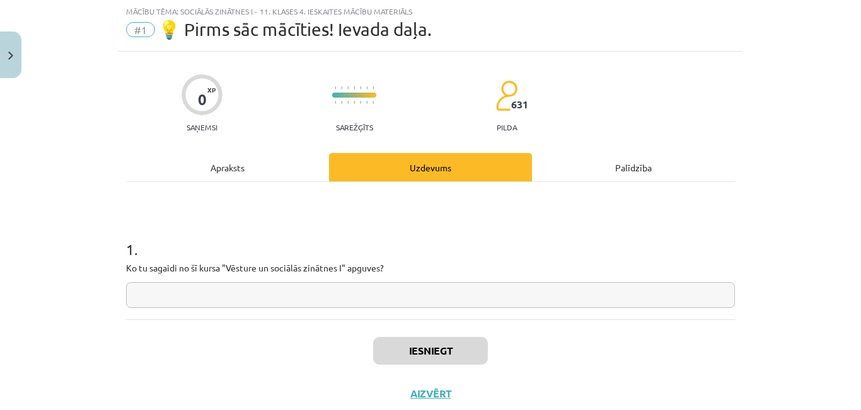
scroll to position [31, 0]
click at [401, 294] on input "text" at bounding box center [430, 296] width 609 height 26
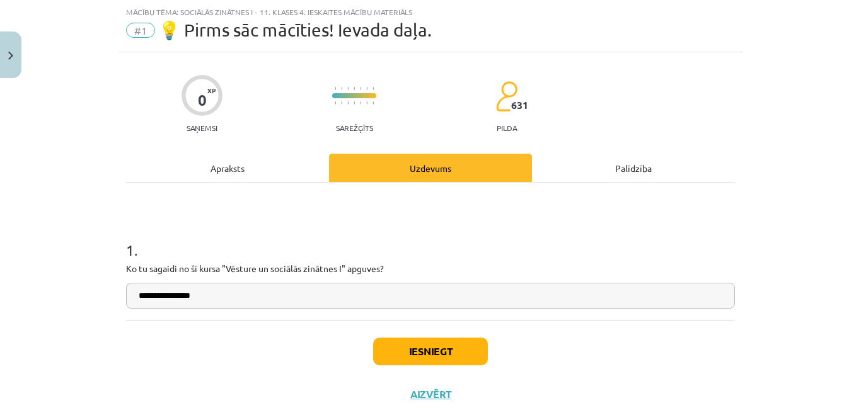
type input "**********"
click at [436, 350] on button "Iesniegt" at bounding box center [430, 352] width 115 height 28
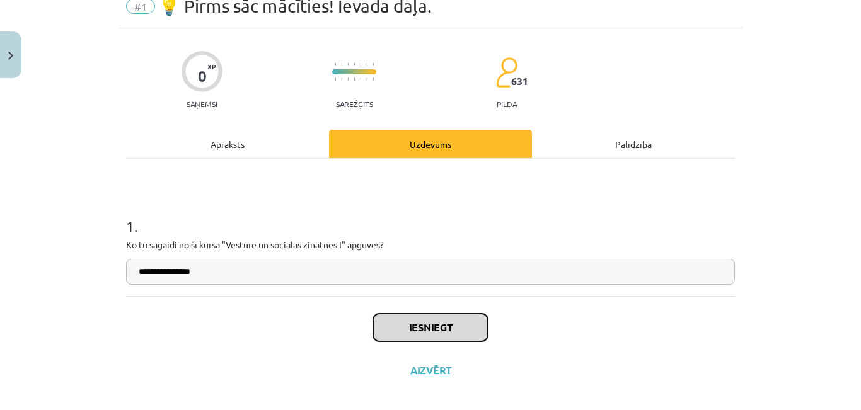
scroll to position [69, 0]
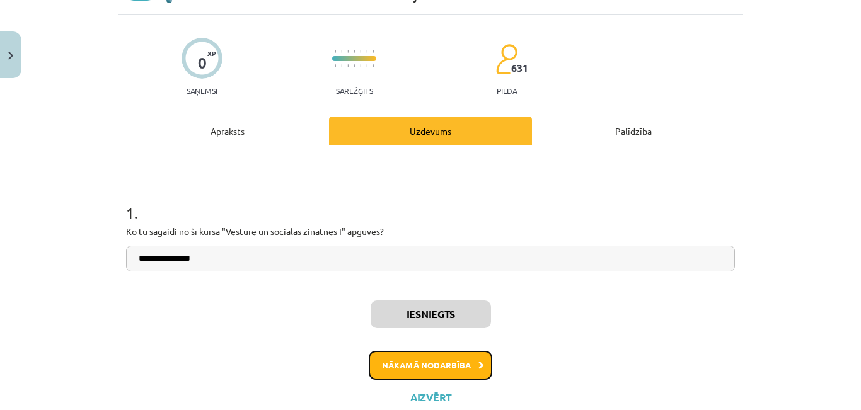
click at [446, 363] on button "Nākamā nodarbība" at bounding box center [430, 365] width 123 height 29
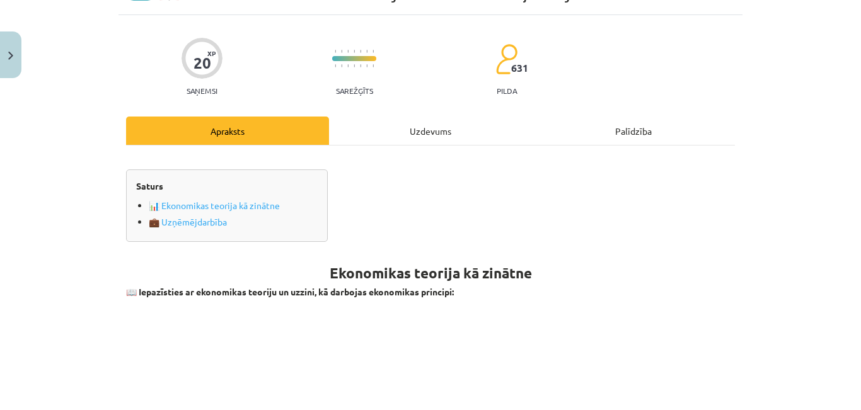
scroll to position [31, 0]
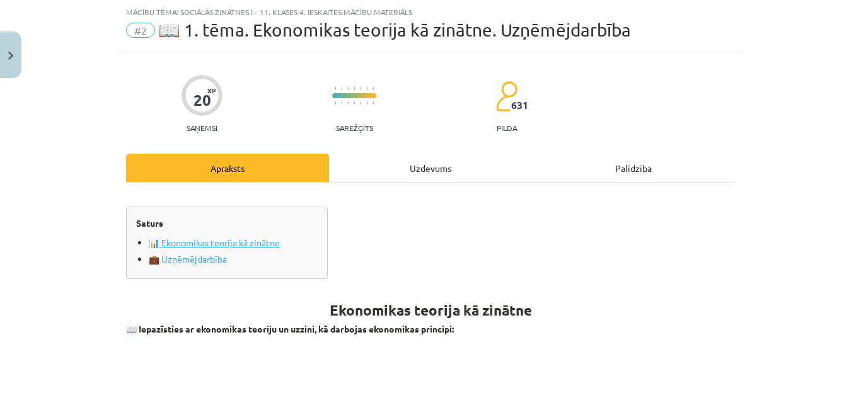
click at [255, 247] on link "📊 Ekonomikas teorija kā zinātne" at bounding box center [233, 242] width 169 height 13
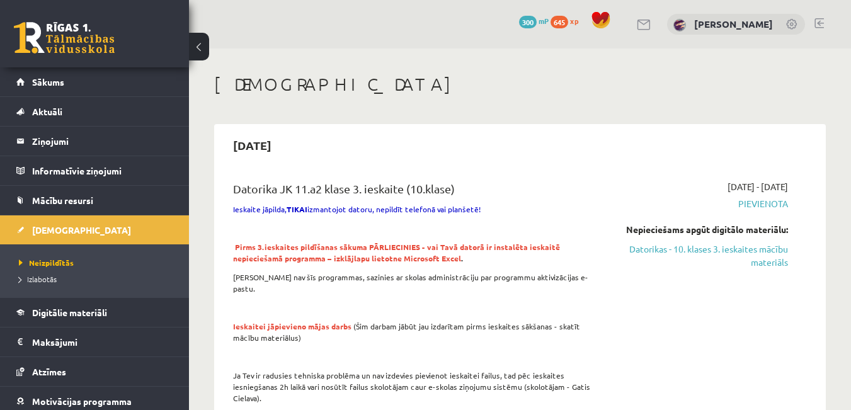
scroll to position [693, 0]
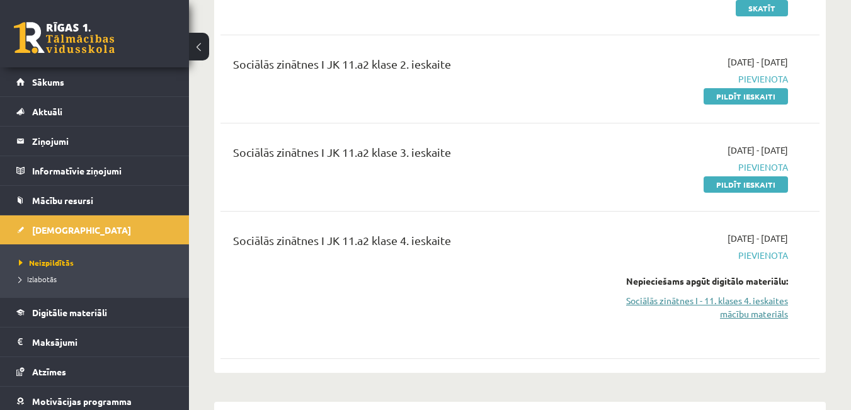
click at [783, 294] on link "Sociālās zinātnes I - 11. klases 4. ieskaites mācību materiāls" at bounding box center [701, 307] width 173 height 26
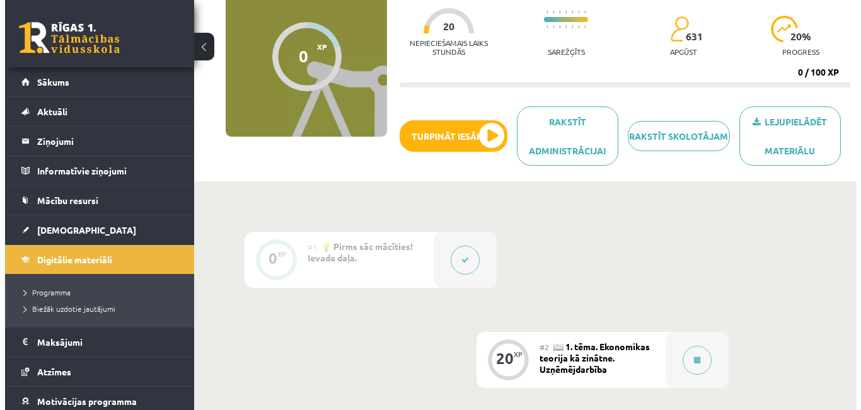
scroll to position [126, 0]
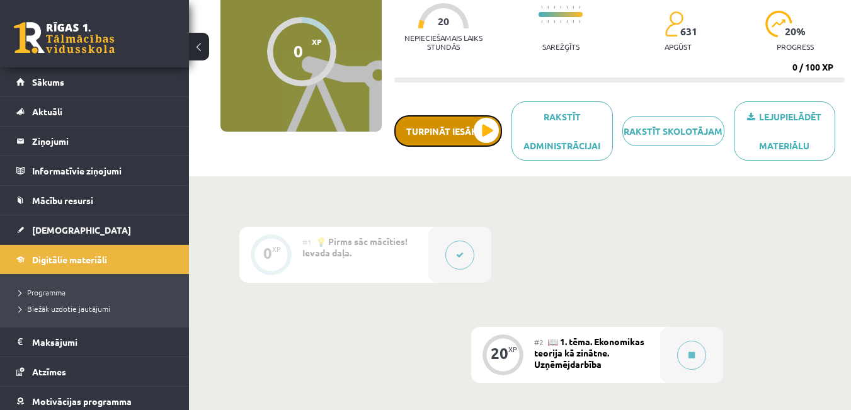
click at [462, 137] on button "Turpināt iesākto" at bounding box center [448, 130] width 108 height 31
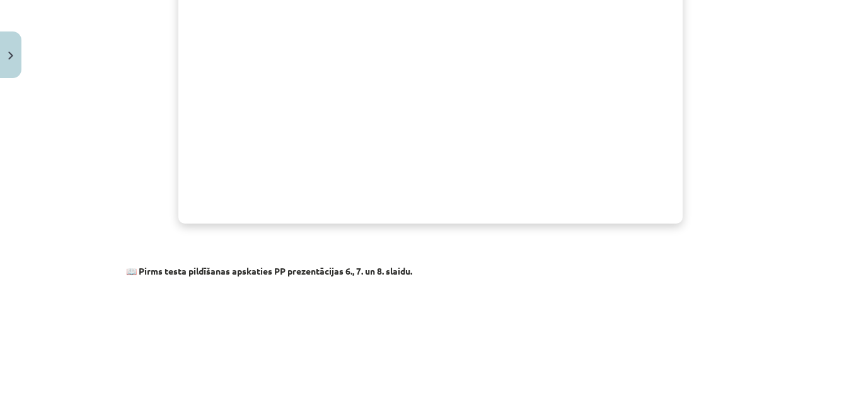
scroll to position [1328, 0]
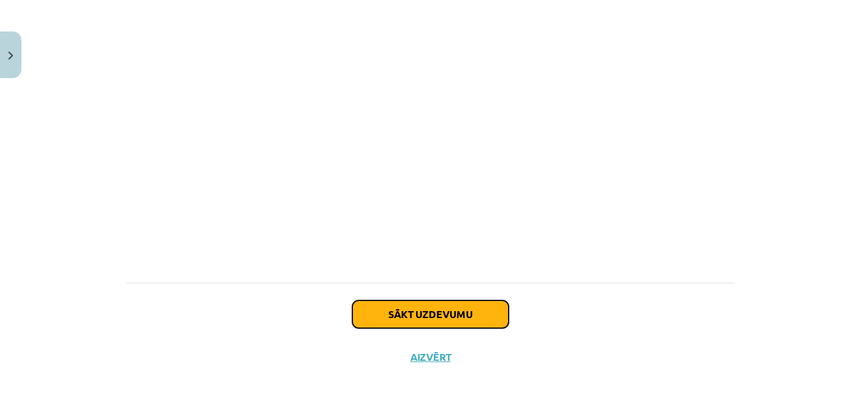
click at [454, 314] on button "Sākt uzdevumu" at bounding box center [430, 314] width 156 height 28
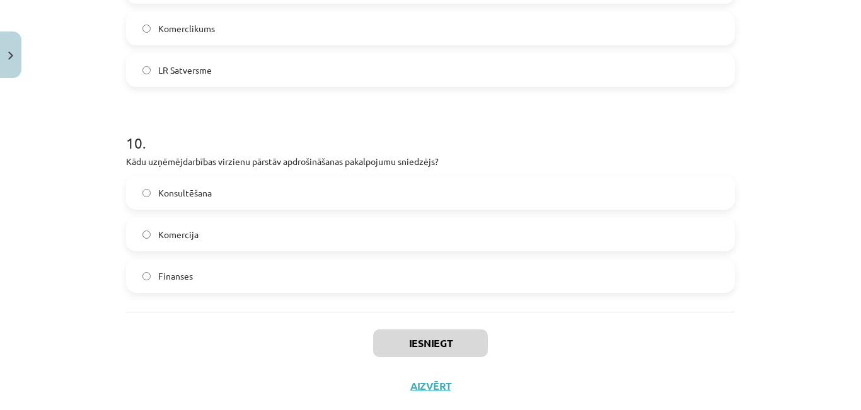
scroll to position [2022, 0]
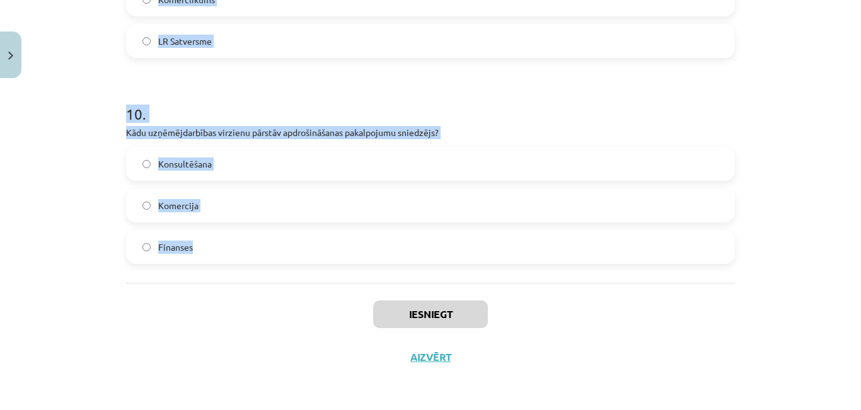
drag, startPoint x: 120, startPoint y: 266, endPoint x: 207, endPoint y: 270, distance: 86.4
copy form "Dividende ir: Peļņa % no depozītnoguldījuma bankā Valūtas kursa svārstības Ienā…"
click at [71, 215] on div "Mācību tēma: Sociālās zinātnes i - 11. klases 4. ieskaites mācību materiāls #2 …" at bounding box center [430, 205] width 861 height 410
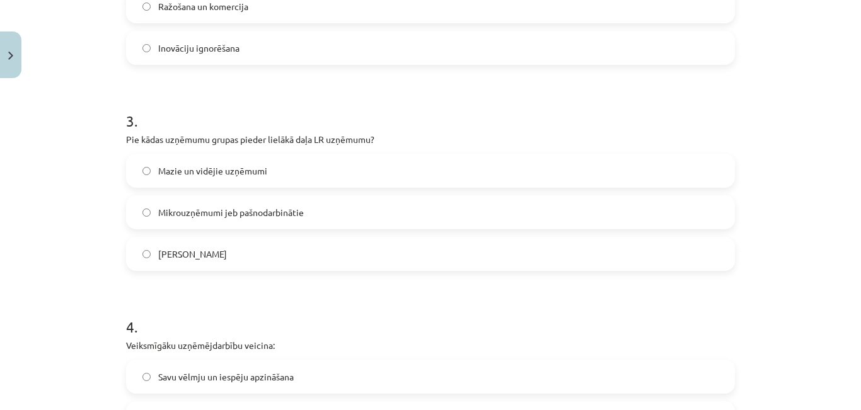
scroll to position [258, 0]
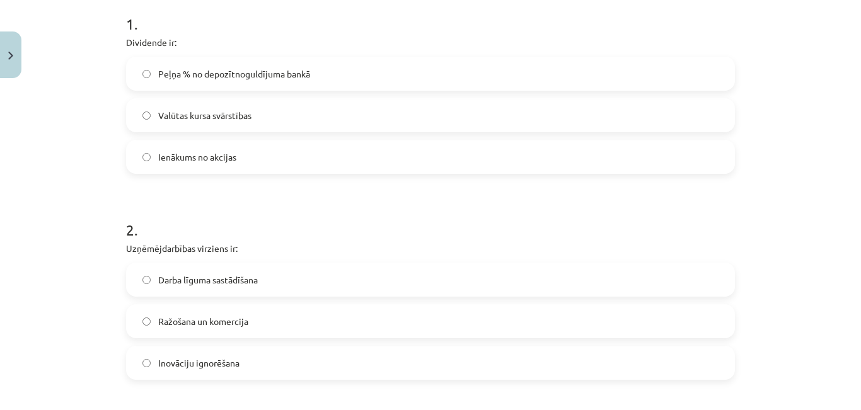
click at [231, 166] on label "Ienākums no akcijas" at bounding box center [430, 156] width 606 height 31
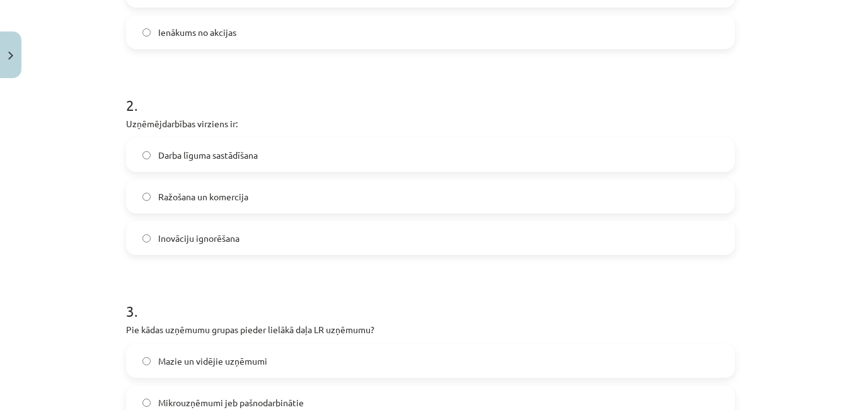
scroll to position [384, 0]
click at [174, 207] on label "Ražošana un komercija" at bounding box center [430, 195] width 606 height 31
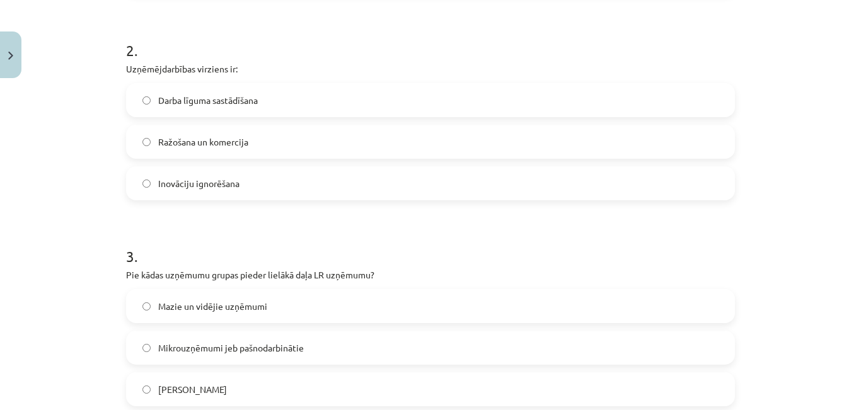
scroll to position [510, 0]
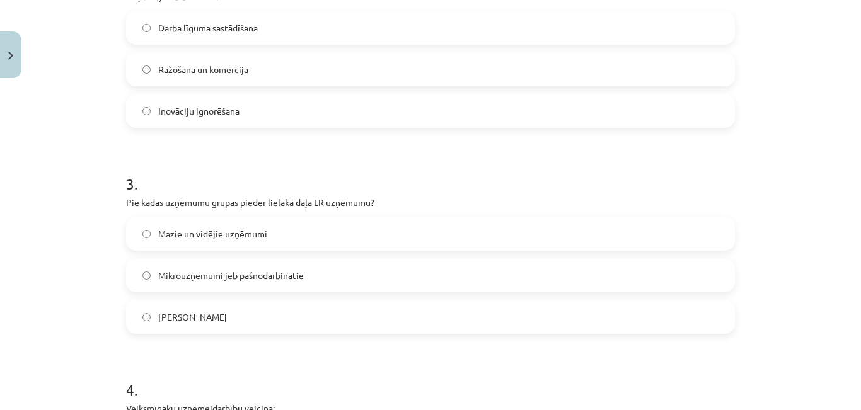
click at [219, 234] on span "Mazie un vidējie uzņēmumi" at bounding box center [212, 233] width 109 height 13
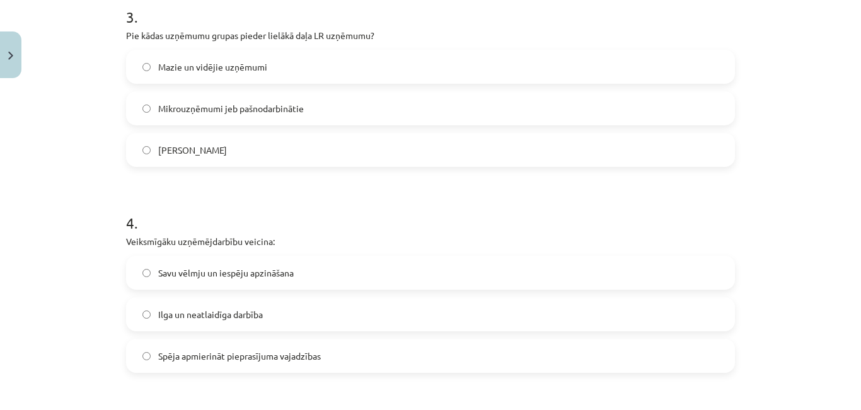
scroll to position [699, 0]
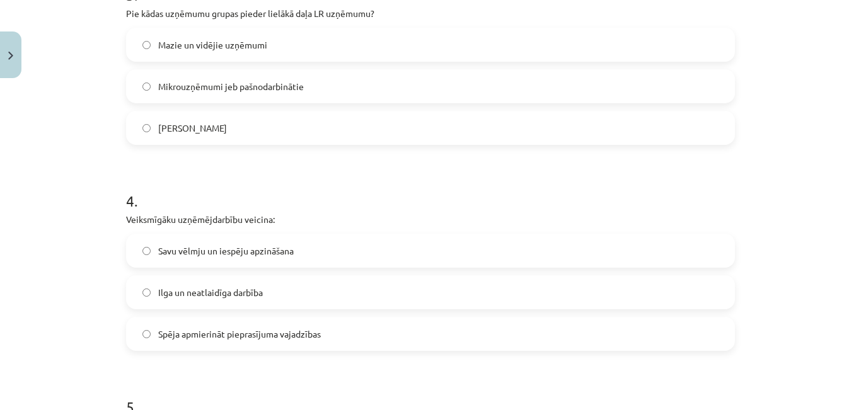
click at [267, 339] on span "Spēja apmierināt pieprasījuma vajadzības" at bounding box center [239, 334] width 163 height 13
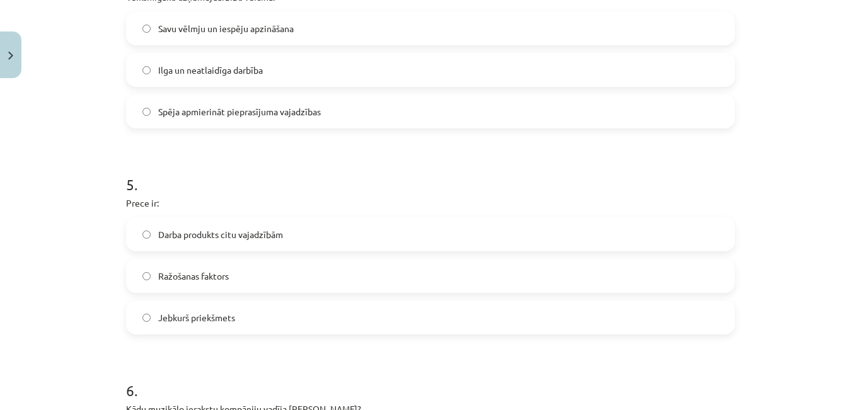
scroll to position [951, 0]
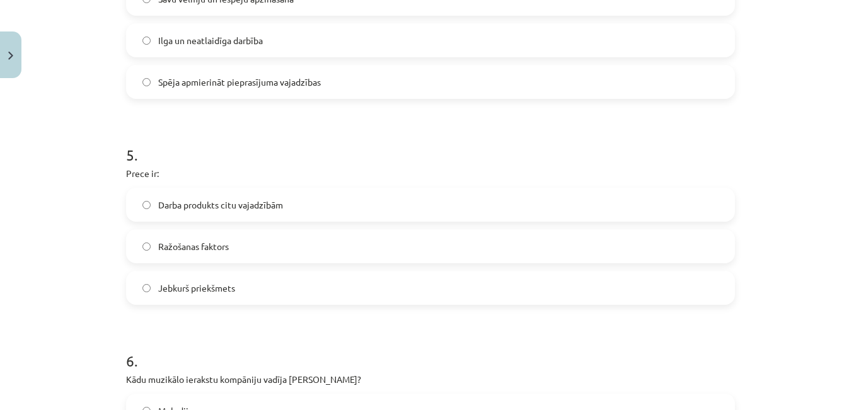
click at [263, 202] on span "Darba produkts citu vajadzībām" at bounding box center [220, 204] width 125 height 13
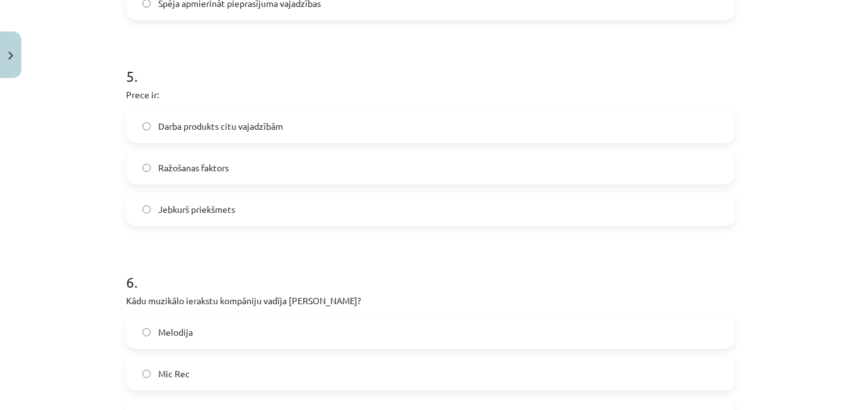
scroll to position [1140, 0]
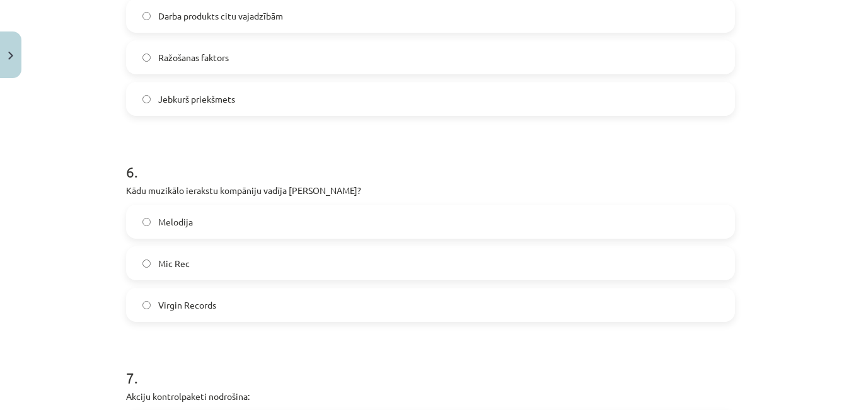
click at [293, 304] on label "Virgin Records" at bounding box center [430, 304] width 606 height 31
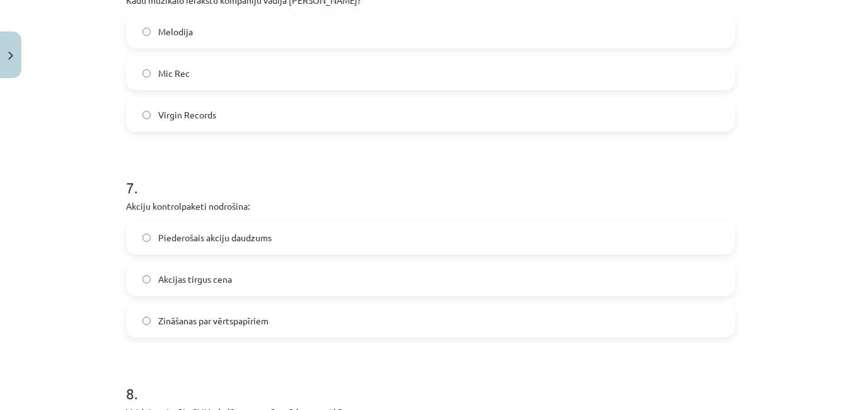
scroll to position [1392, 0]
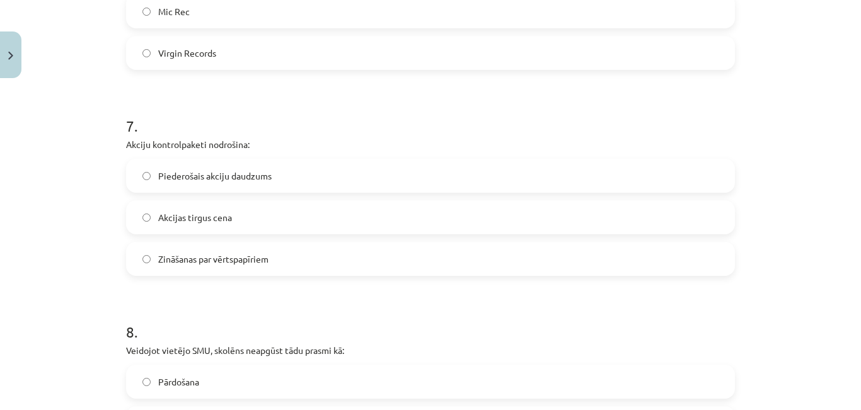
click at [220, 171] on span "Piederošais akciju daudzums" at bounding box center [214, 175] width 113 height 13
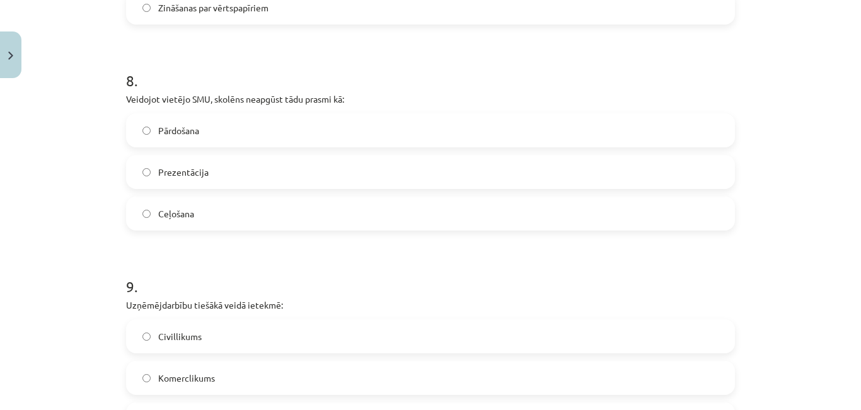
scroll to position [1644, 0]
click at [234, 210] on label "Ceļošana" at bounding box center [430, 212] width 606 height 31
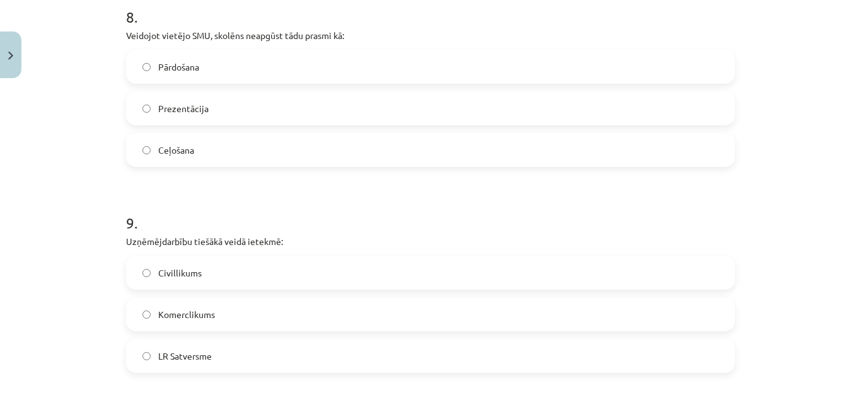
click at [253, 314] on label "Komerclikums" at bounding box center [430, 314] width 606 height 31
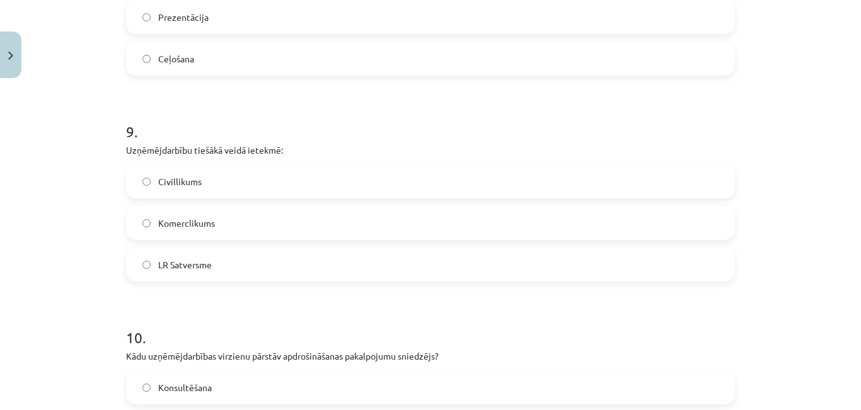
scroll to position [1896, 0]
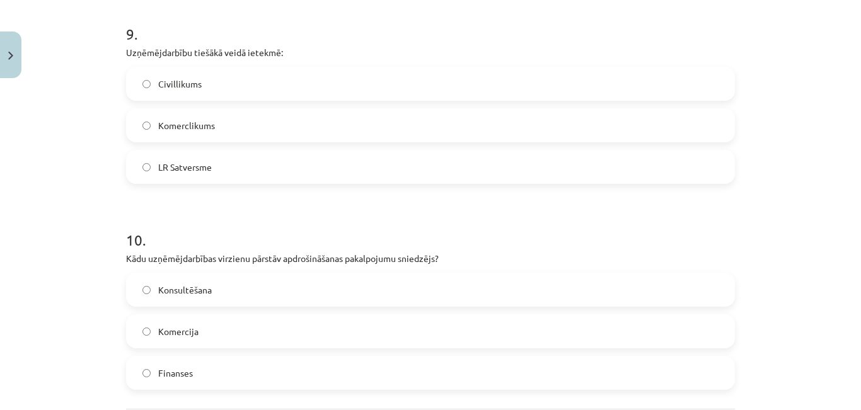
click at [285, 374] on label "Finanses" at bounding box center [430, 372] width 606 height 31
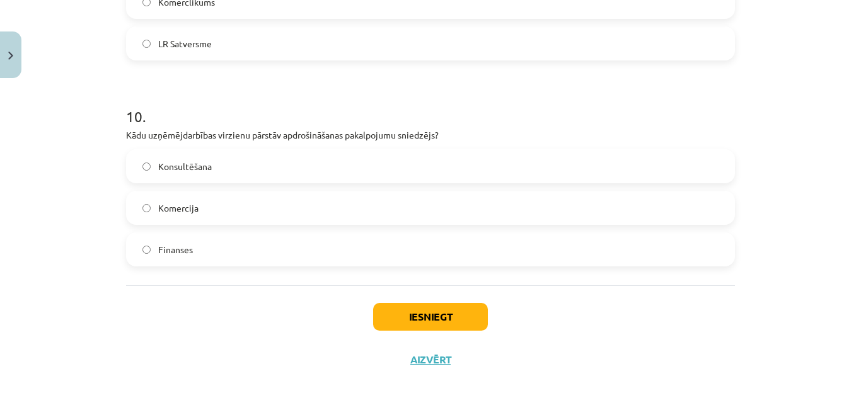
scroll to position [2022, 0]
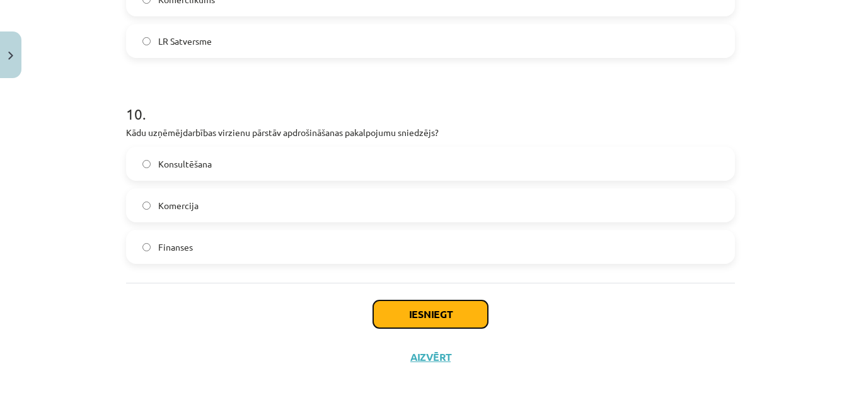
click at [437, 315] on button "Iesniegt" at bounding box center [430, 314] width 115 height 28
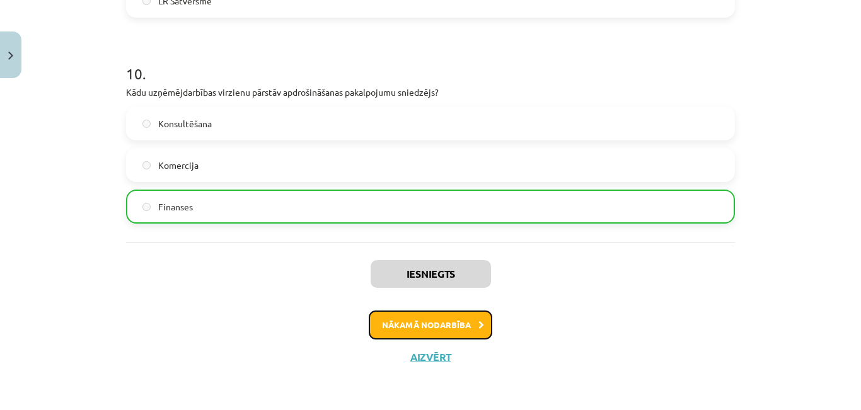
click at [440, 326] on button "Nākamā nodarbība" at bounding box center [430, 325] width 123 height 29
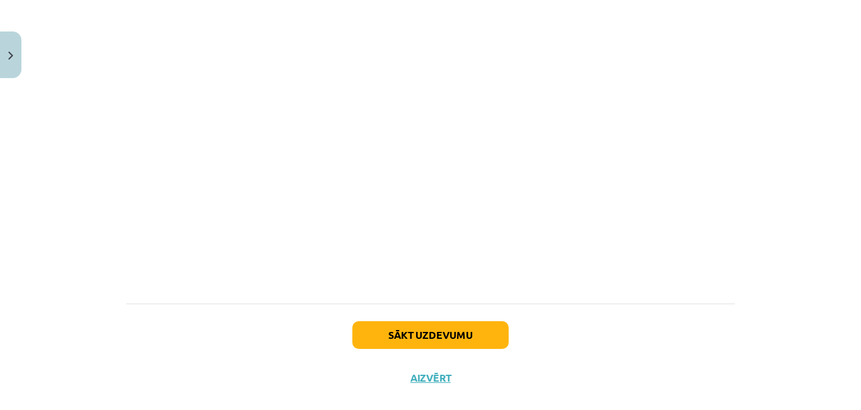
scroll to position [1399, 0]
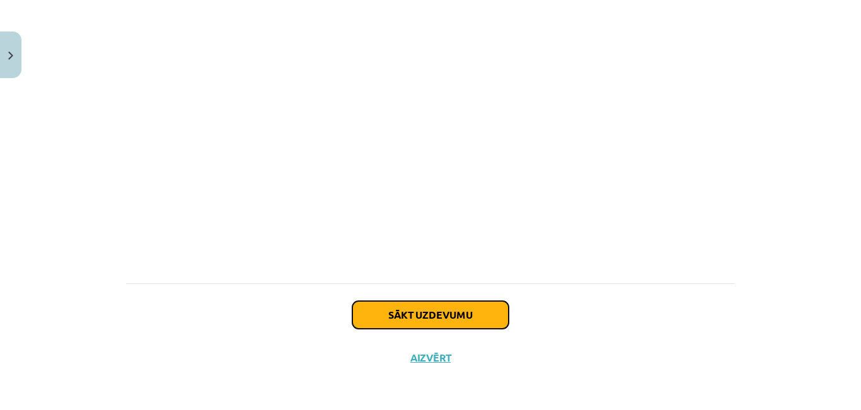
click at [486, 321] on button "Sākt uzdevumu" at bounding box center [430, 315] width 156 height 28
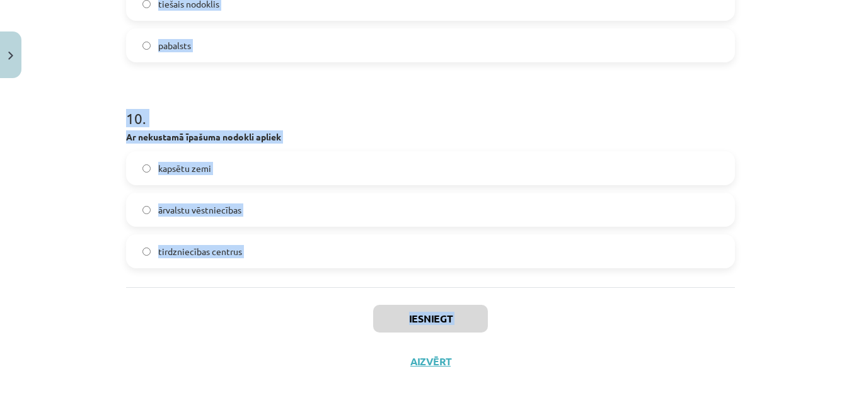
scroll to position [2022, 0]
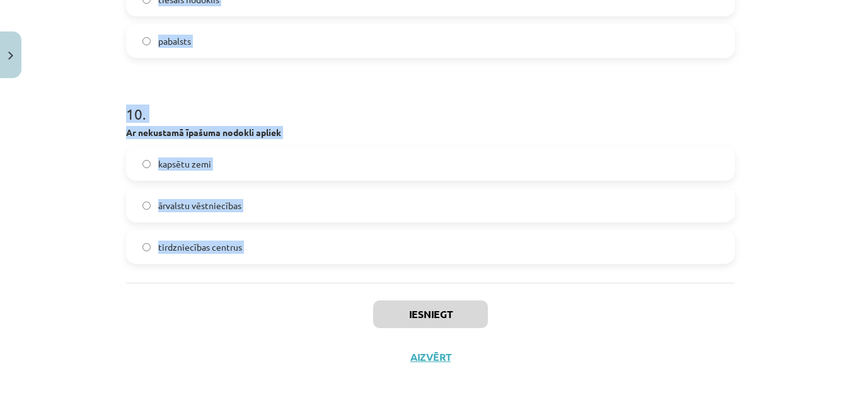
drag, startPoint x: 120, startPoint y: 274, endPoint x: 244, endPoint y: 287, distance: 124.7
copy form "Budžeta ienākumus neveido saņemtie % valdības/ mk neprofesionāla rīcība savākti…"
click at [88, 283] on div "Mācību tēma: Sociālās zinātnes i - 11. klases 4. ieskaites mācību materiāls #3 …" at bounding box center [430, 205] width 861 height 410
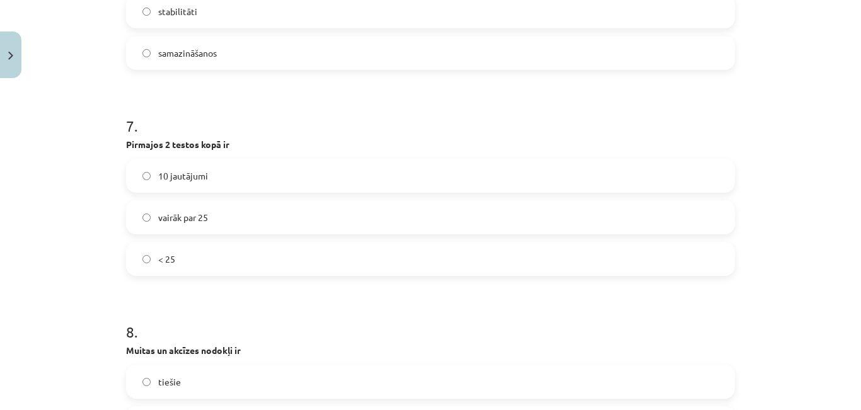
drag, startPoint x: 166, startPoint y: 288, endPoint x: 66, endPoint y: 256, distance: 105.2
click at [66, 256] on div "Mācību tēma: Sociālās zinātnes i - 11. klases 4. ieskaites mācību materiāls #3 …" at bounding box center [430, 205] width 861 height 410
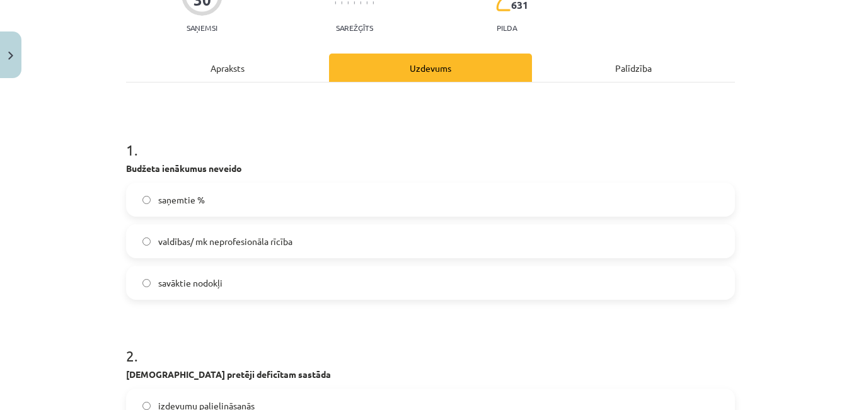
click at [248, 247] on span "valdības/ mk neprofesionāla rīcība" at bounding box center [225, 241] width 134 height 13
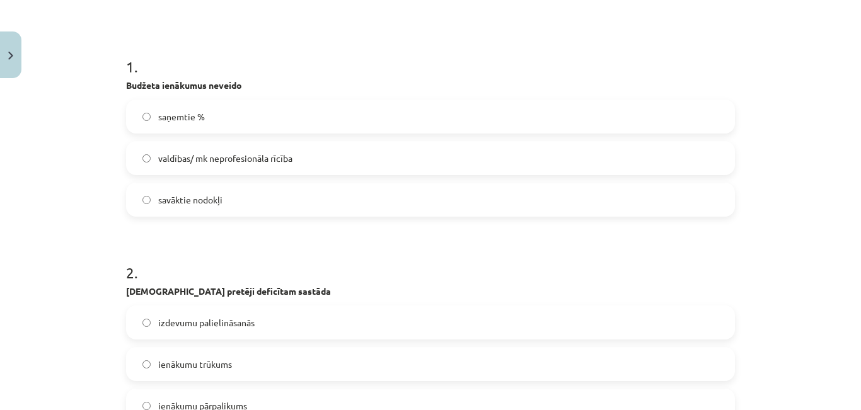
scroll to position [321, 0]
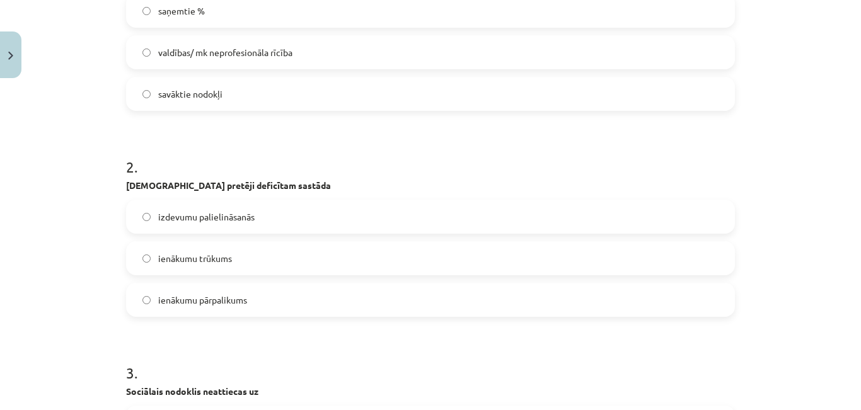
drag, startPoint x: 255, startPoint y: 297, endPoint x: 259, endPoint y: 275, distance: 23.0
click at [255, 295] on label "ienākumu pārpalikums" at bounding box center [430, 299] width 606 height 31
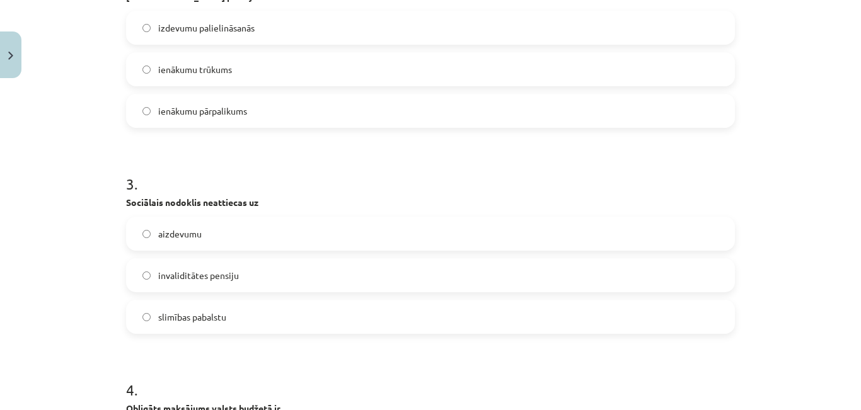
click at [241, 231] on label "aizdevumu" at bounding box center [430, 233] width 606 height 31
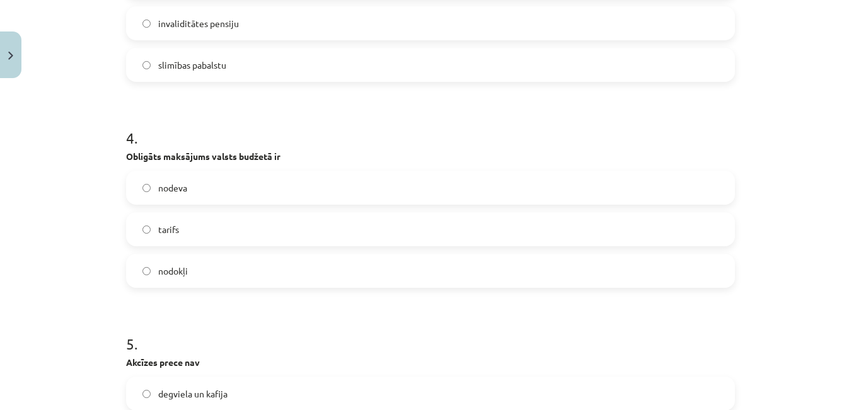
click at [223, 268] on label "nodokļi" at bounding box center [430, 270] width 606 height 31
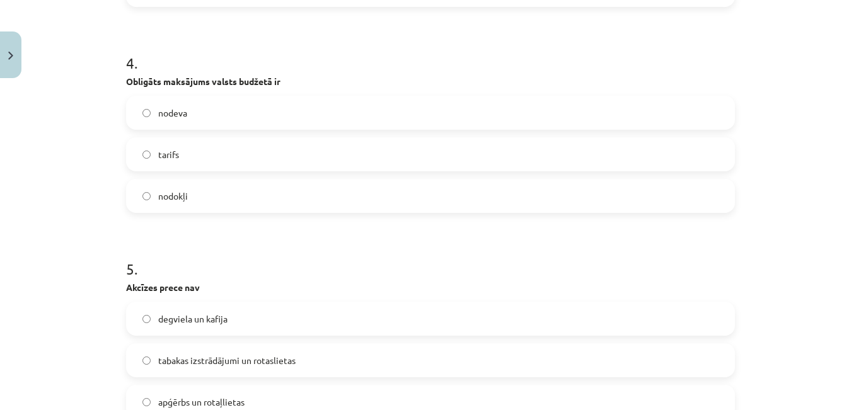
scroll to position [951, 0]
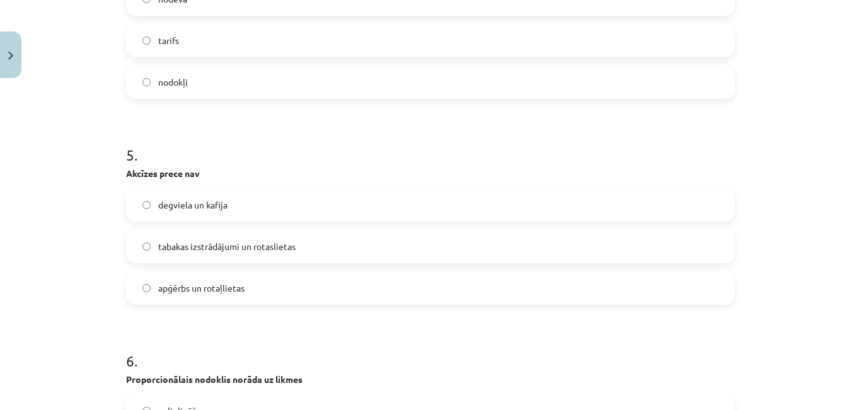
click at [236, 286] on span "apģērbs un rotaļlietas" at bounding box center [201, 288] width 86 height 13
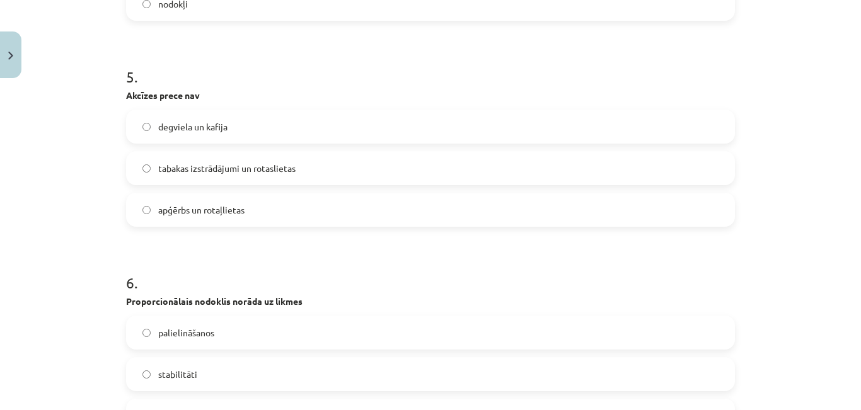
scroll to position [1140, 0]
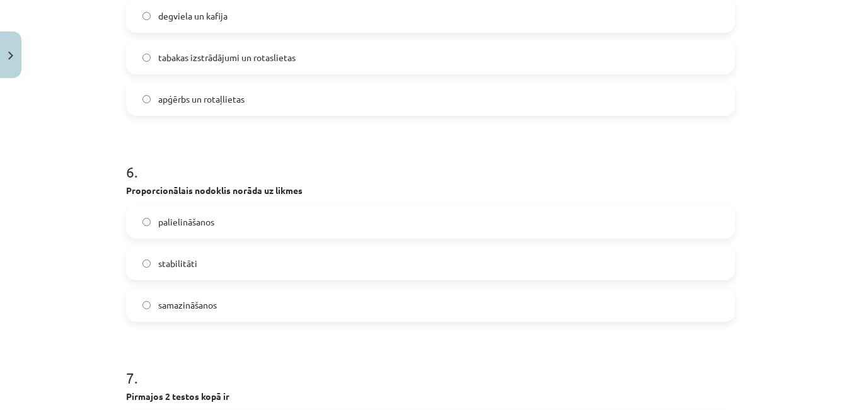
click at [192, 263] on label "stabilitāti" at bounding box center [430, 263] width 606 height 31
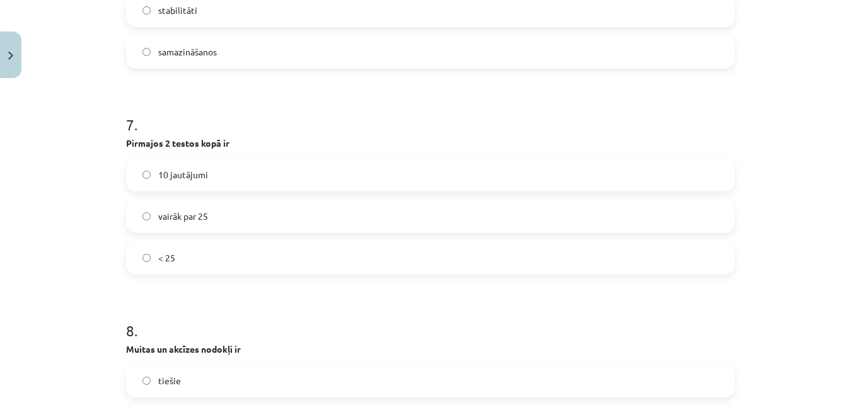
scroll to position [1455, 0]
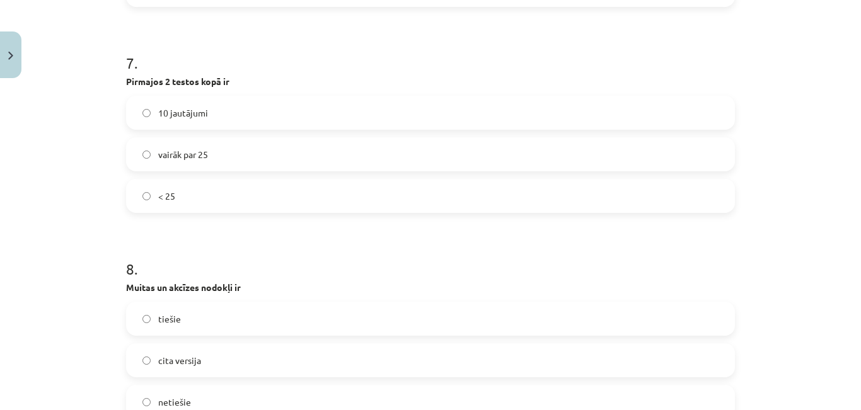
click at [266, 194] on label "< 25" at bounding box center [430, 195] width 606 height 31
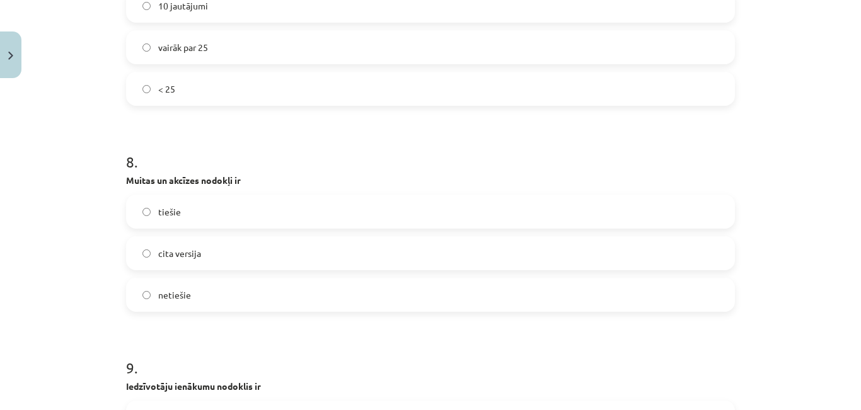
scroll to position [1581, 0]
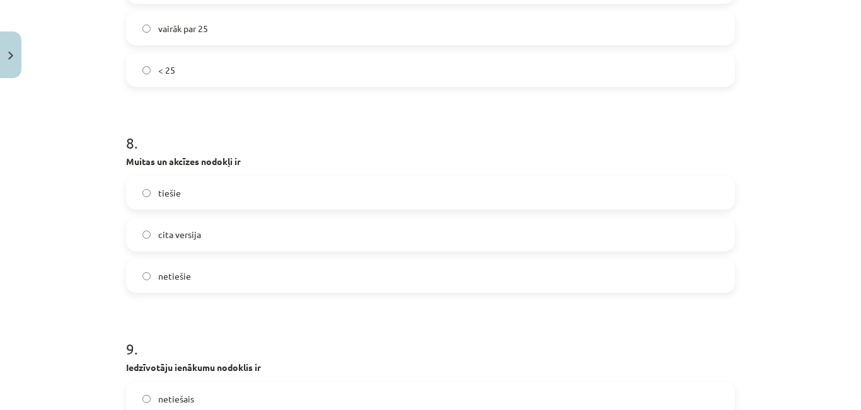
drag, startPoint x: 228, startPoint y: 273, endPoint x: 229, endPoint y: 264, distance: 8.9
click at [229, 273] on label "netiešie" at bounding box center [430, 275] width 606 height 31
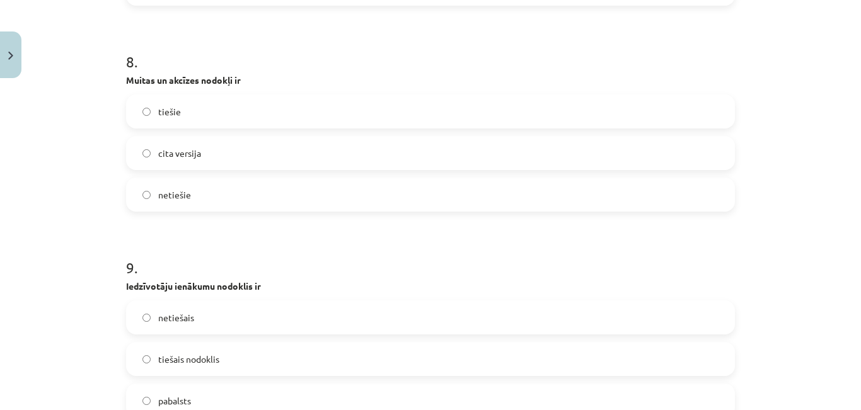
scroll to position [1770, 0]
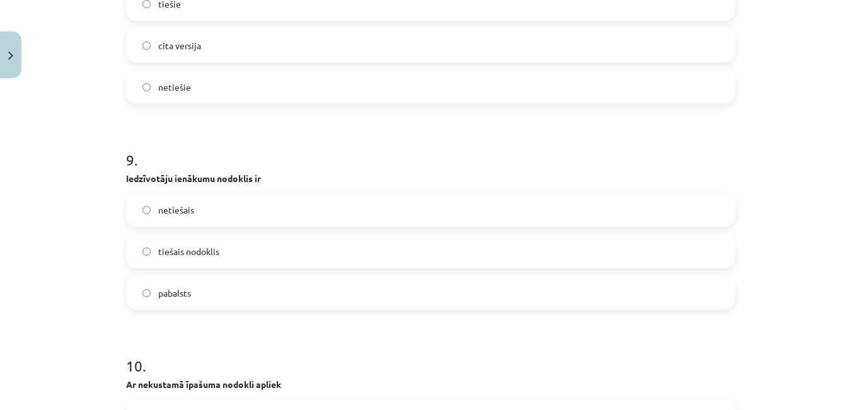
click at [220, 236] on label "tiešais nodoklis" at bounding box center [430, 251] width 606 height 31
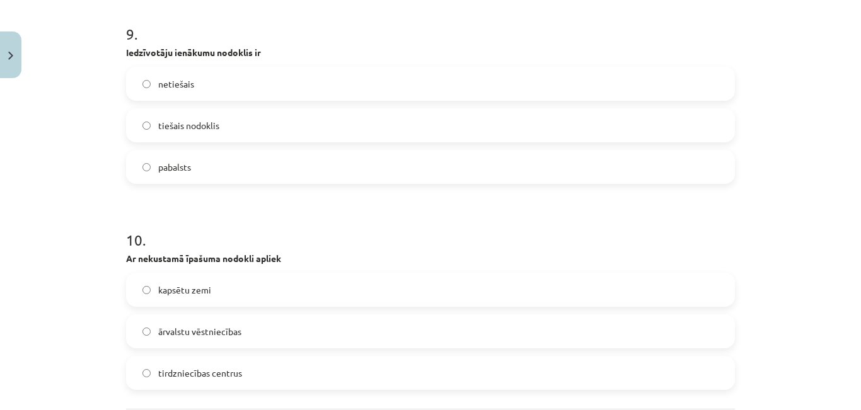
scroll to position [2022, 0]
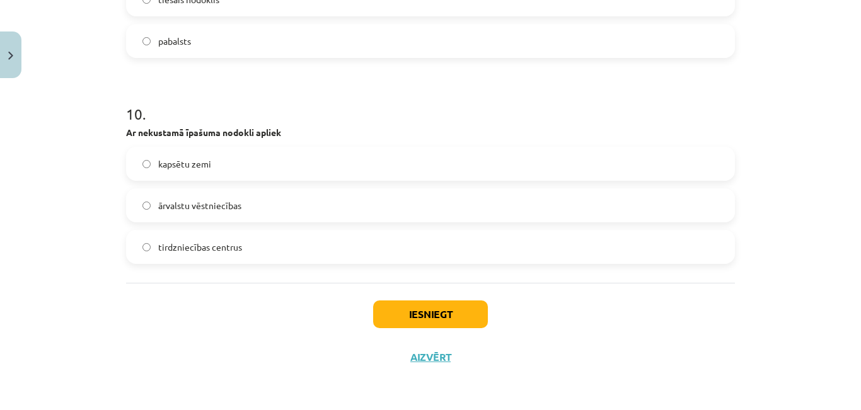
click at [276, 251] on label "tirdzniecības centrus" at bounding box center [430, 246] width 606 height 31
click at [411, 319] on button "Iesniegt" at bounding box center [430, 314] width 115 height 28
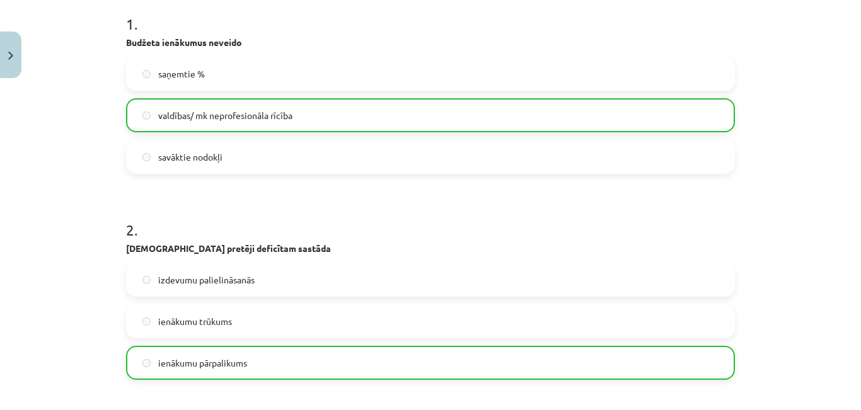
scroll to position [0, 0]
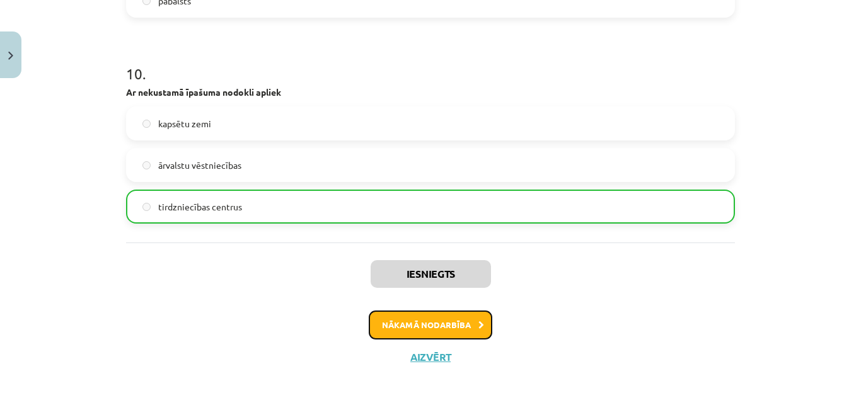
click at [446, 319] on button "Nākamā nodarbība" at bounding box center [430, 325] width 123 height 29
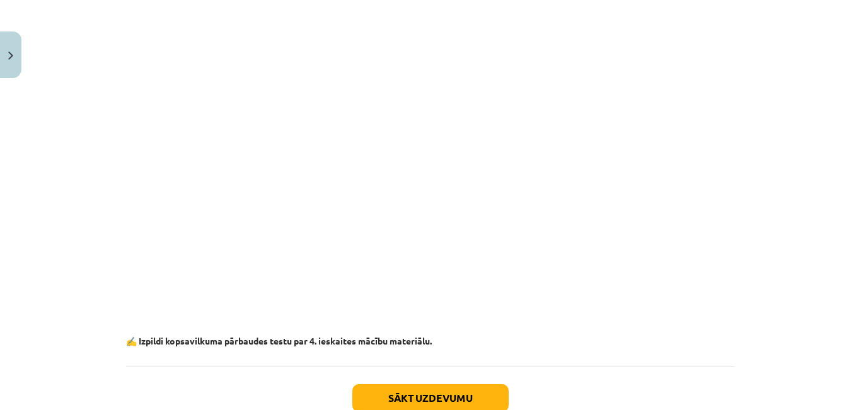
scroll to position [873, 0]
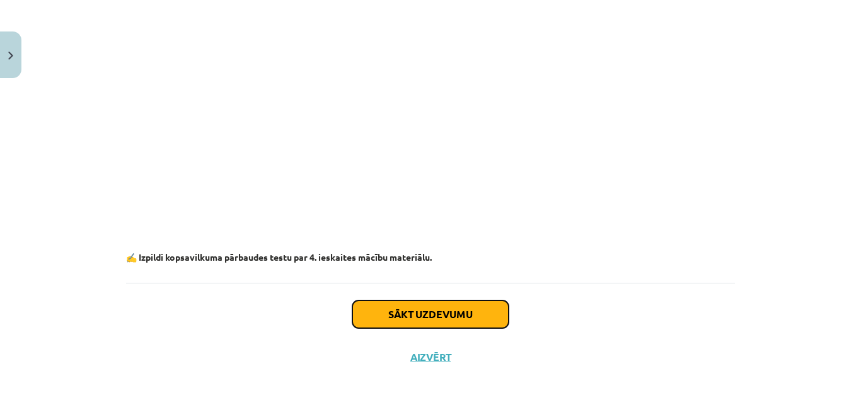
click at [476, 309] on button "Sākt uzdevumu" at bounding box center [430, 314] width 156 height 28
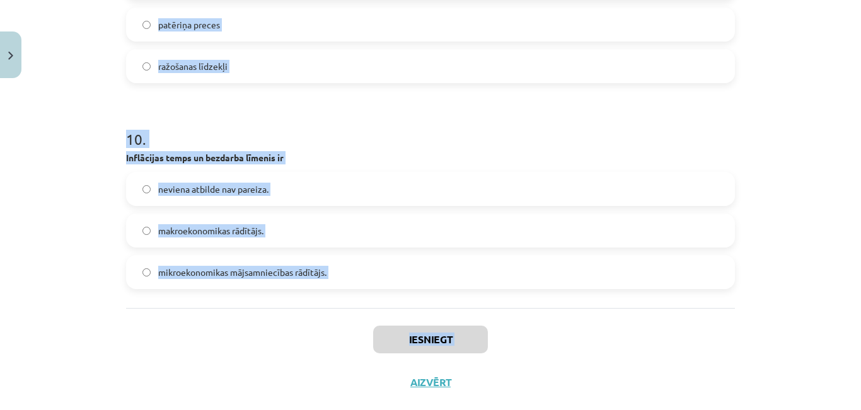
scroll to position [2022, 0]
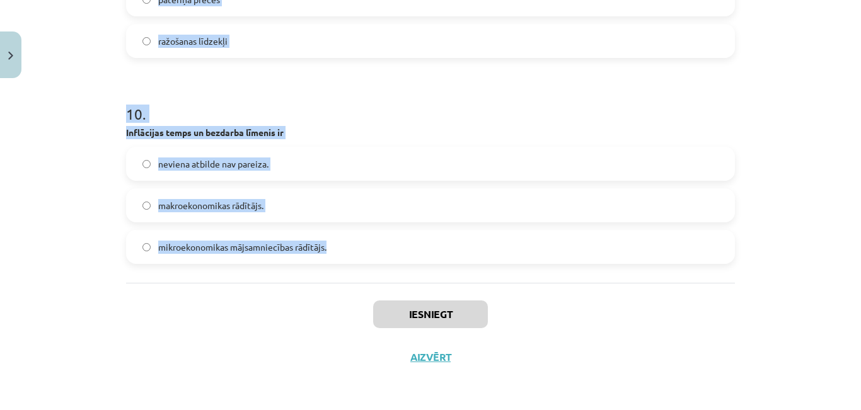
drag, startPoint x: 116, startPoint y: 263, endPoint x: 344, endPoint y: 236, distance: 229.7
copy form "Personāla vadīšana un darbavides sakārtošana ir tāds faktors kā ārējais globāla…"
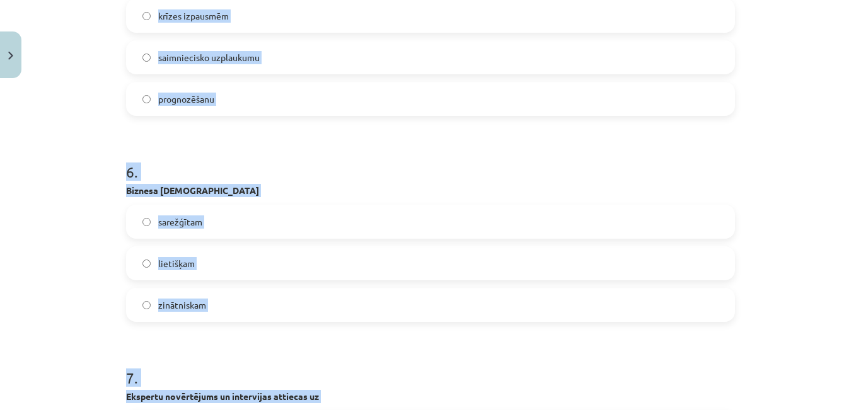
click at [59, 229] on div "Mācību tēma: Sociālās zinātnes i - 11. klases 4. ieskaites mācību materiāls #4 …" at bounding box center [430, 205] width 861 height 410
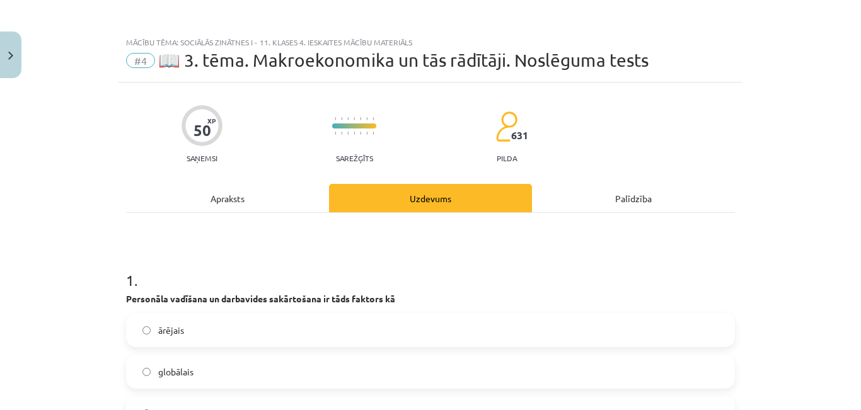
scroll to position [0, 0]
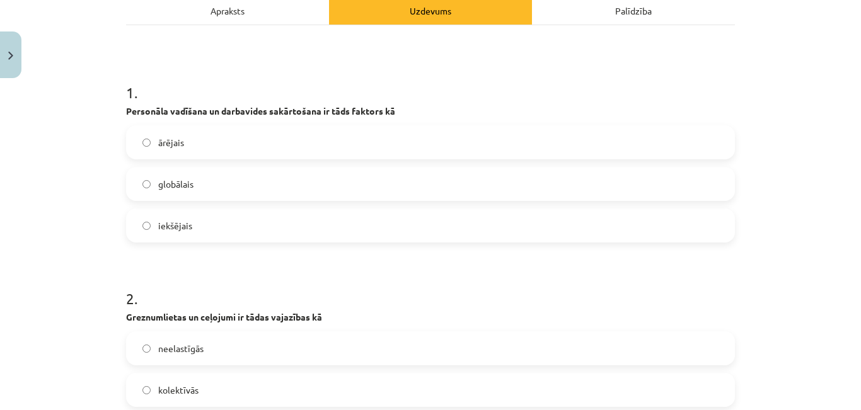
click at [229, 231] on label "iekšējais" at bounding box center [430, 225] width 606 height 31
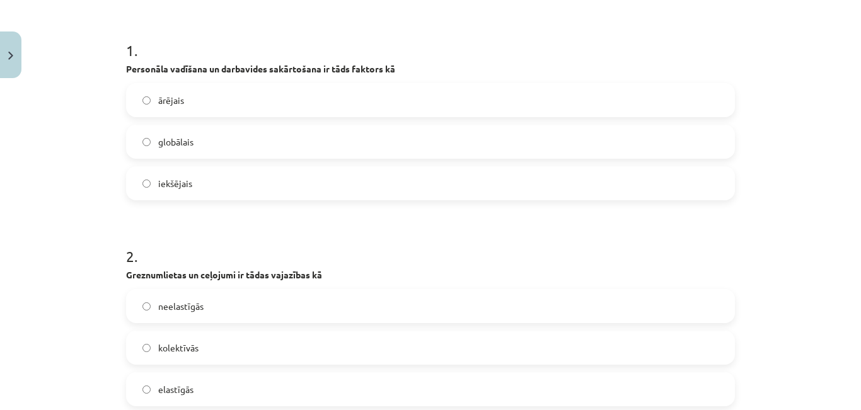
scroll to position [378, 0]
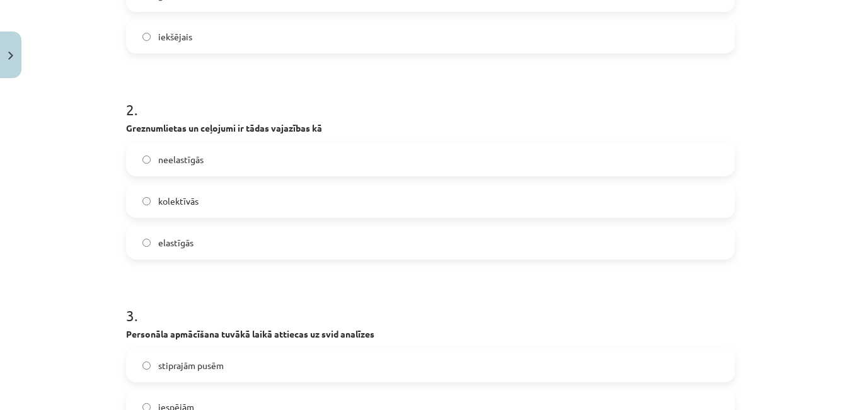
click at [231, 250] on label "elastīgās" at bounding box center [430, 242] width 606 height 31
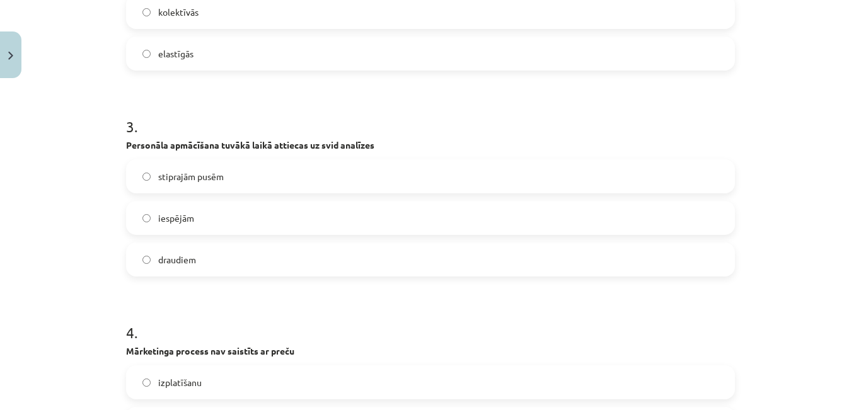
click at [206, 223] on label "iespējām" at bounding box center [430, 217] width 606 height 31
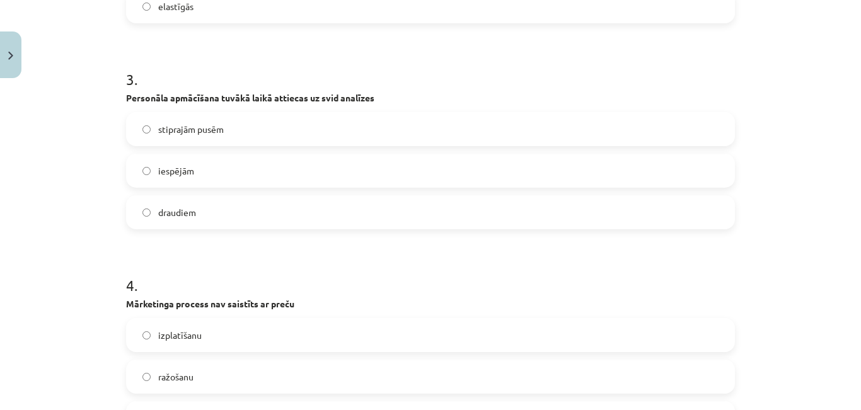
scroll to position [693, 0]
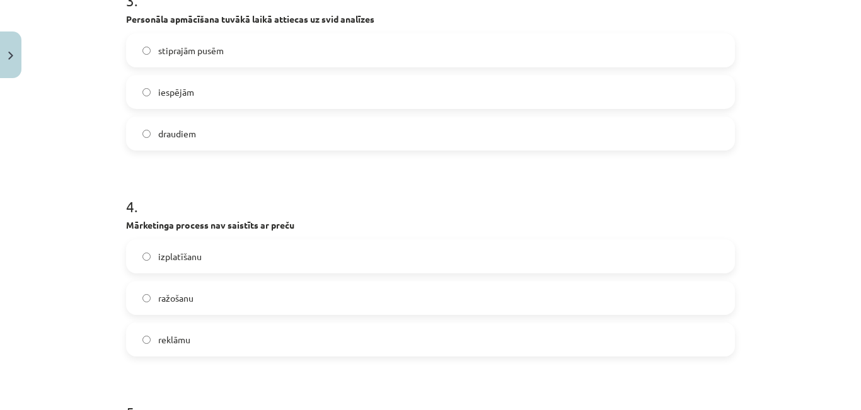
click at [210, 292] on label "ražošanu" at bounding box center [430, 297] width 606 height 31
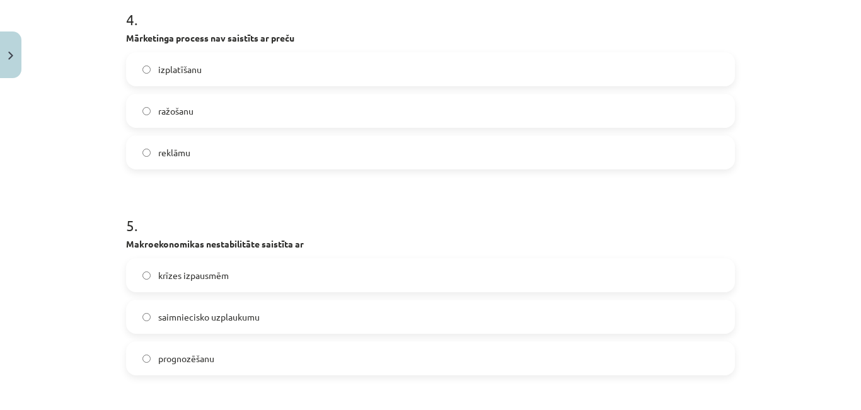
scroll to position [882, 0]
click at [220, 280] on label "krīzes izpausmēm" at bounding box center [430, 273] width 606 height 31
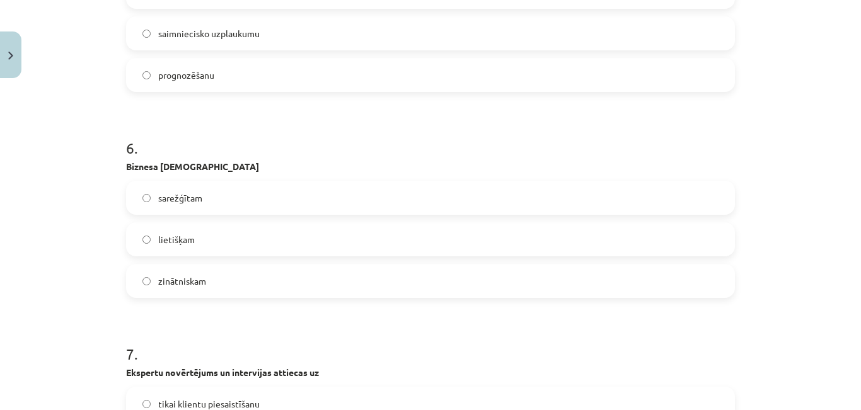
scroll to position [1260, 0]
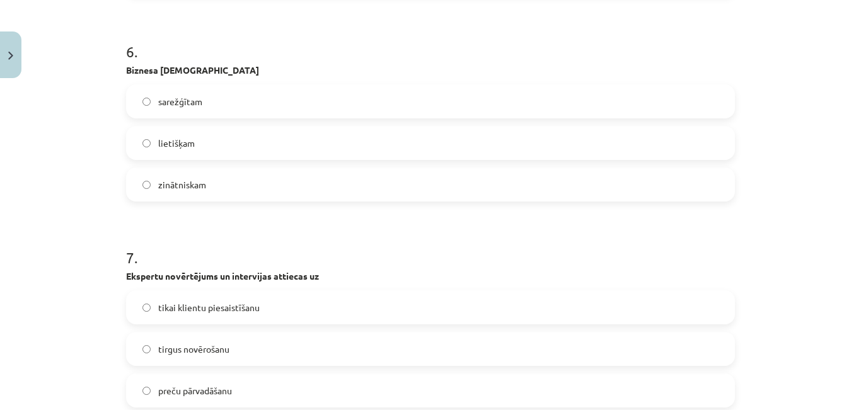
click at [200, 149] on label "lietišķam" at bounding box center [430, 142] width 606 height 31
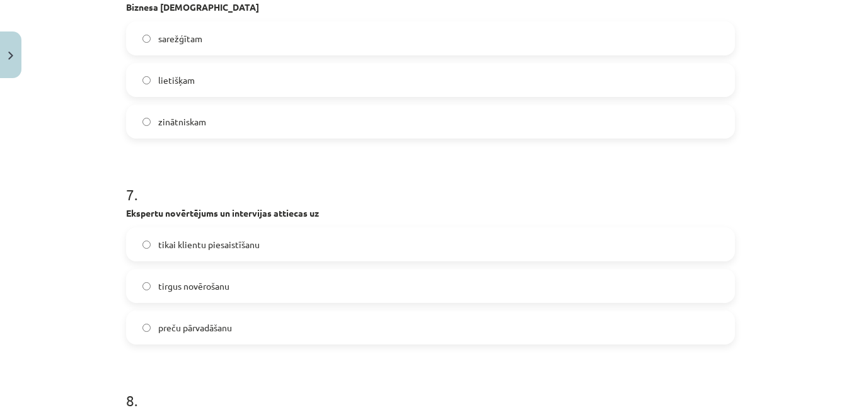
click at [229, 290] on label "tirgus novērošanu" at bounding box center [430, 285] width 606 height 31
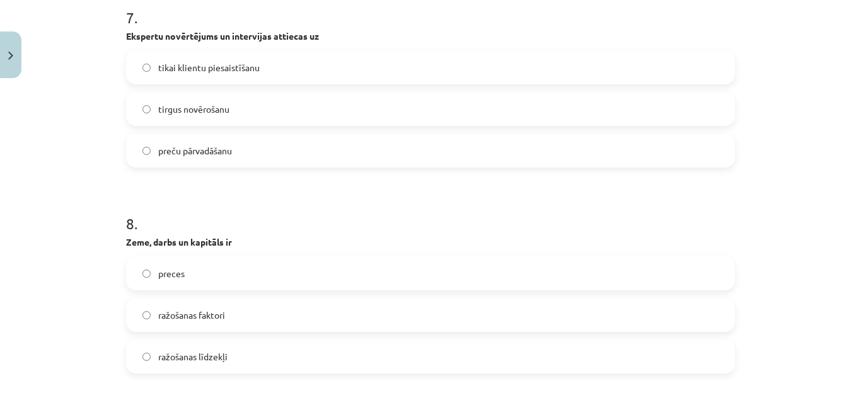
scroll to position [1512, 0]
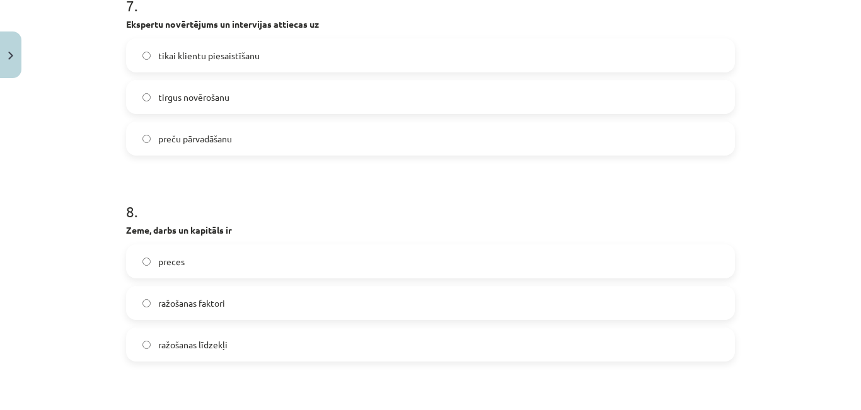
click at [220, 307] on span "ražošanas faktori" at bounding box center [191, 303] width 67 height 13
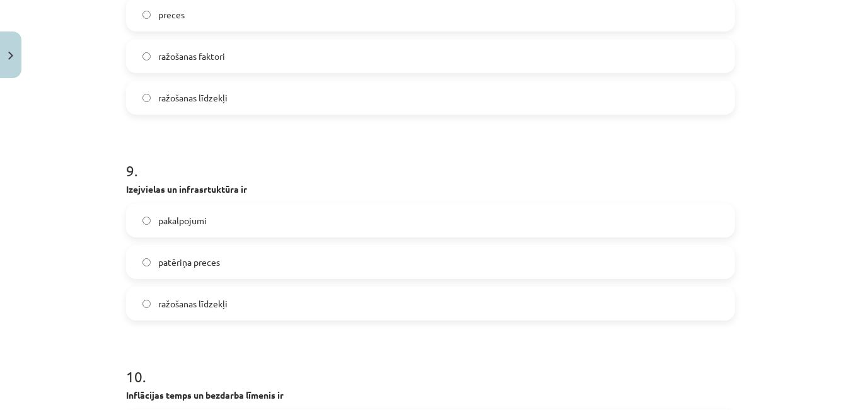
scroll to position [1764, 0]
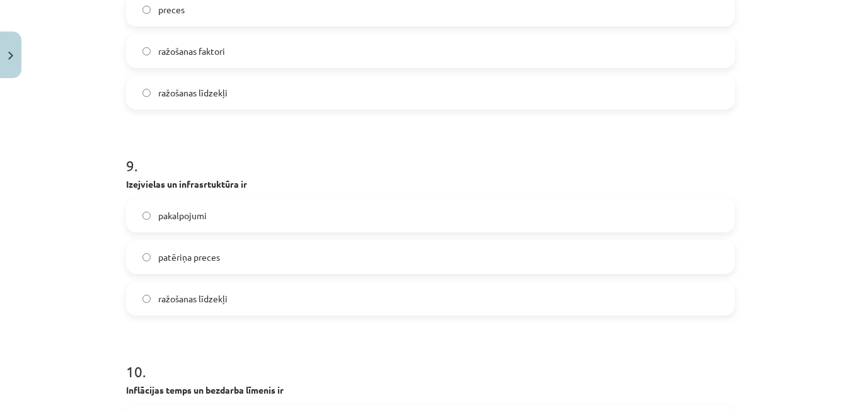
click at [265, 295] on label "ražošanas līdzekļi" at bounding box center [430, 298] width 606 height 31
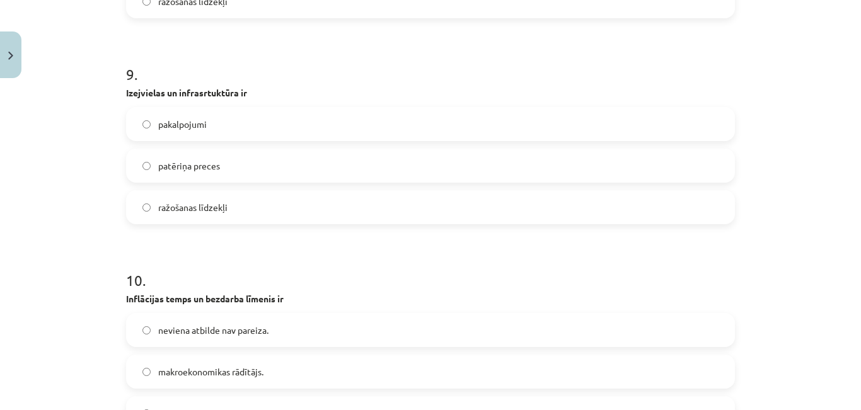
scroll to position [1953, 0]
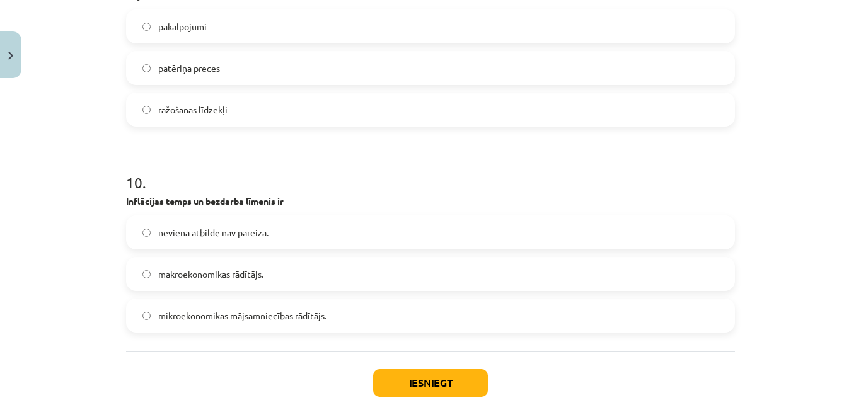
click at [256, 271] on span "makroekonomikas rādītājs." at bounding box center [210, 274] width 105 height 13
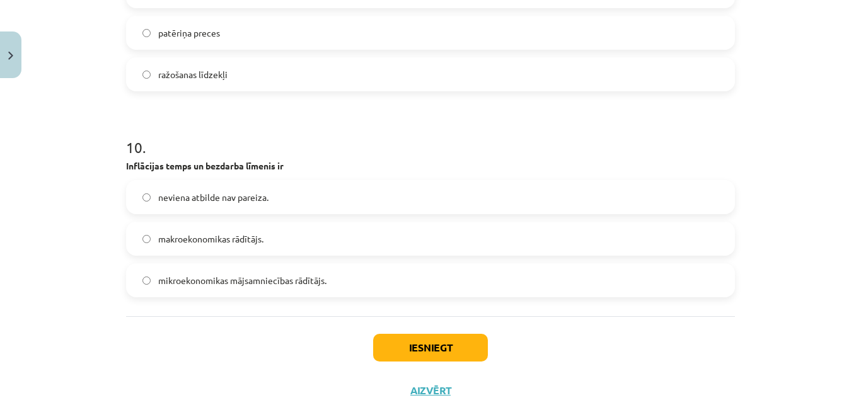
scroll to position [2022, 0]
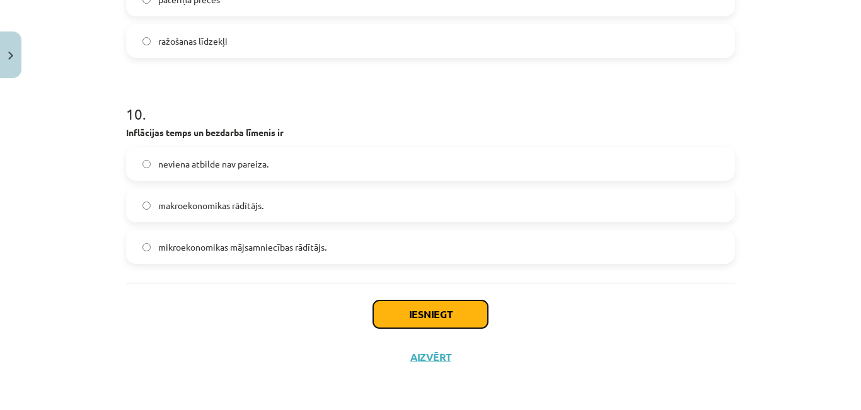
click at [447, 307] on button "Iesniegt" at bounding box center [430, 314] width 115 height 28
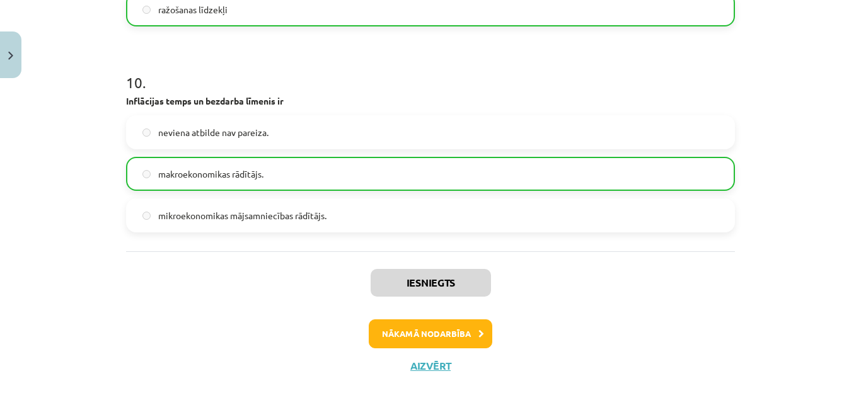
scroll to position [2062, 0]
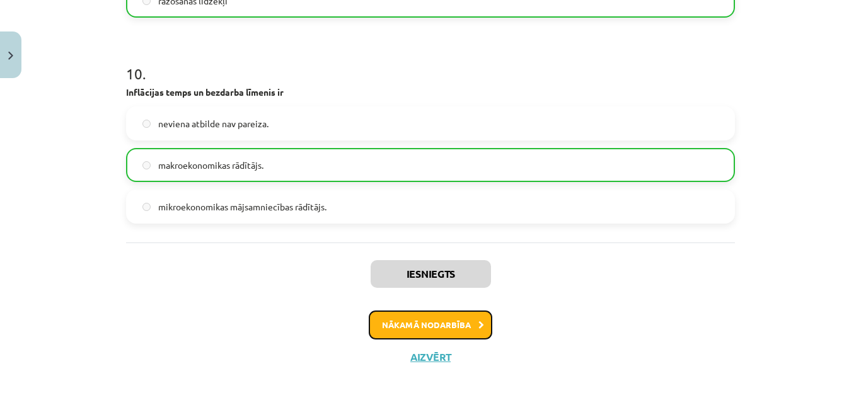
click at [467, 325] on button "Nākamā nodarbība" at bounding box center [430, 325] width 123 height 29
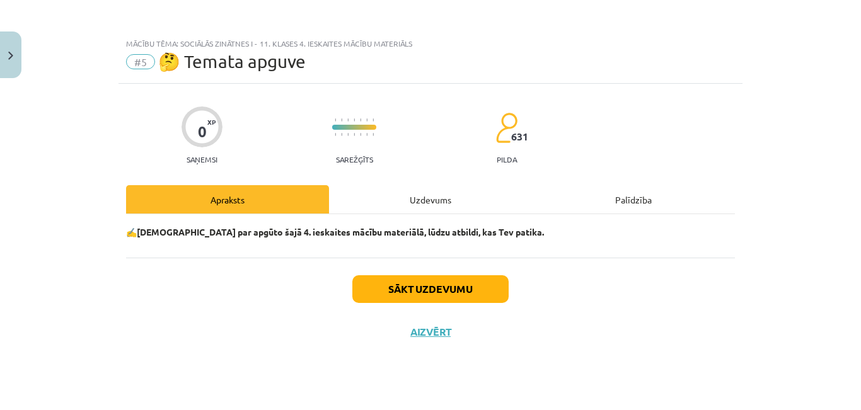
scroll to position [0, 0]
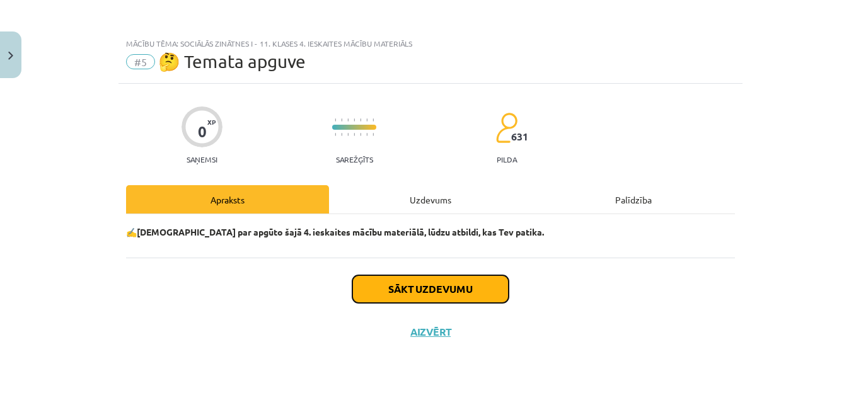
click at [451, 299] on button "Sākt uzdevumu" at bounding box center [430, 289] width 156 height 28
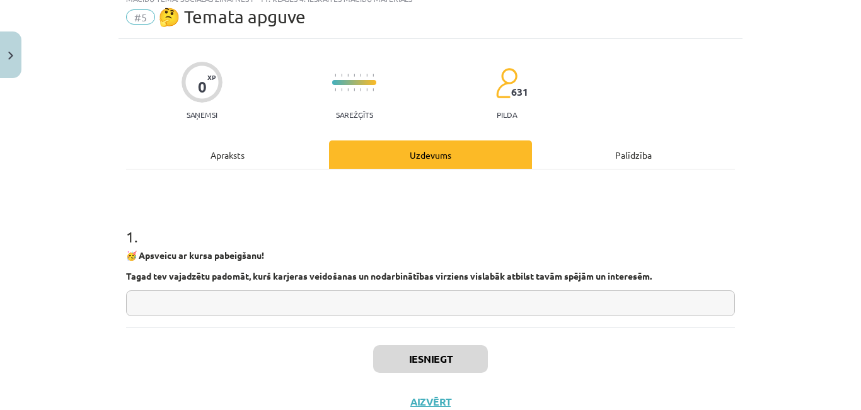
scroll to position [89, 0]
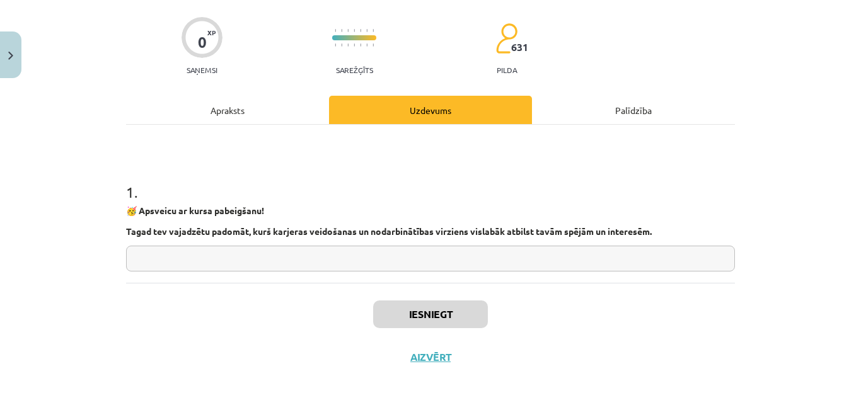
click at [375, 260] on input "text" at bounding box center [430, 259] width 609 height 26
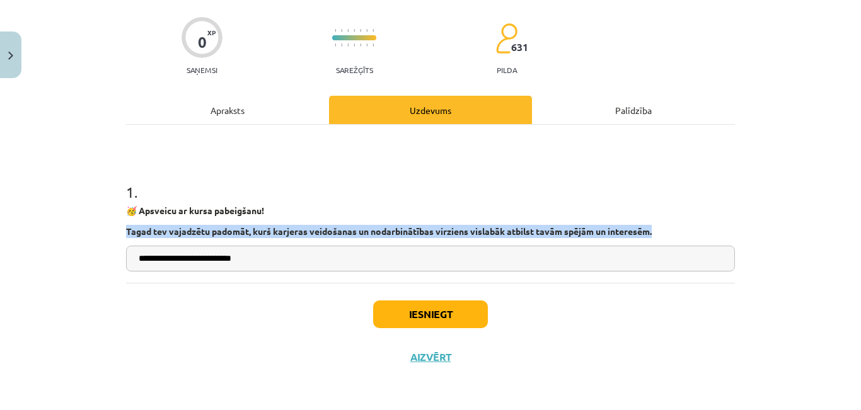
drag, startPoint x: 115, startPoint y: 231, endPoint x: 654, endPoint y: 231, distance: 538.6
click at [654, 231] on div "**********" at bounding box center [430, 186] width 624 height 384
copy strong "Tagad tev vajadzētu padomāt, kurš karjeras veidošanas un nodarbinātības virzien…"
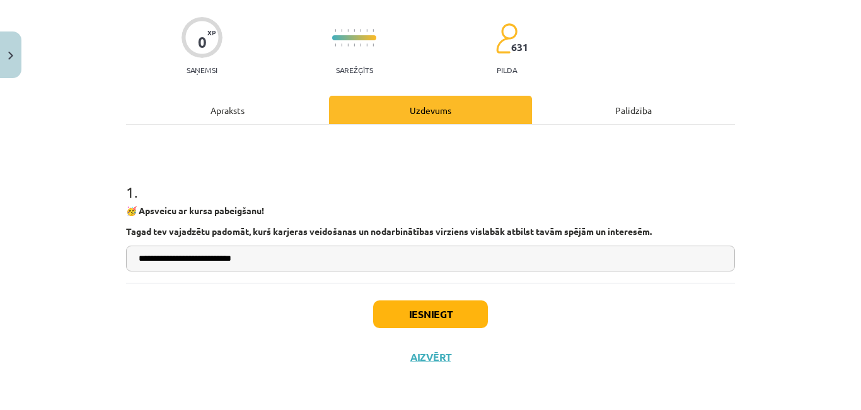
click at [278, 260] on input "**********" at bounding box center [430, 259] width 609 height 26
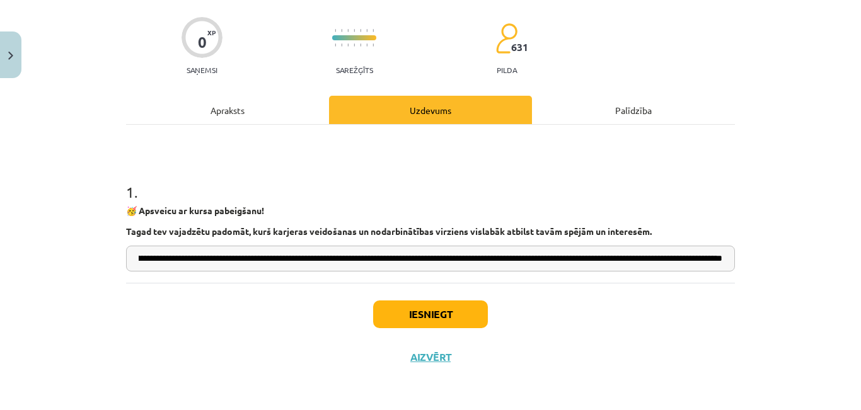
scroll to position [0, 171]
type input "**********"
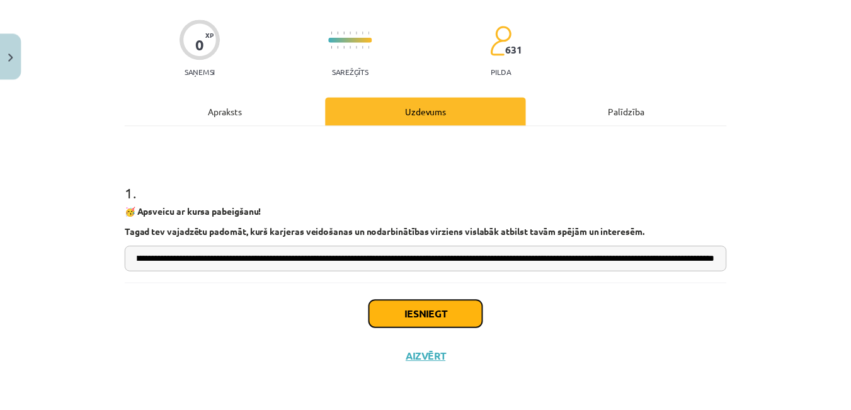
scroll to position [0, 0]
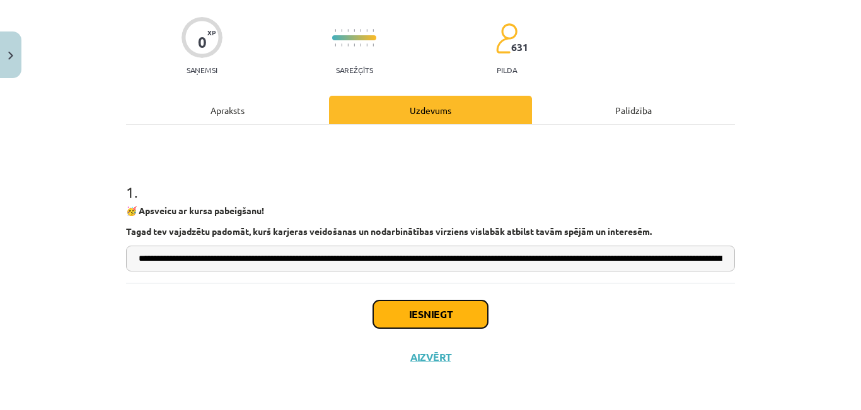
click at [447, 318] on button "Iesniegt" at bounding box center [430, 314] width 115 height 28
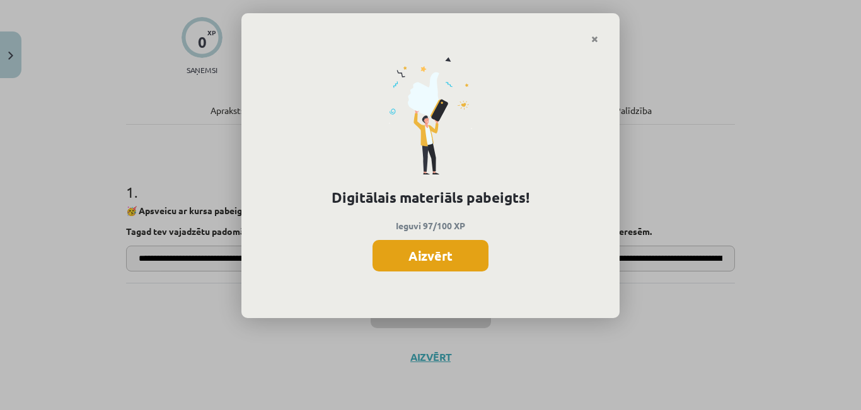
click at [415, 251] on button "Aizvērt" at bounding box center [430, 255] width 116 height 31
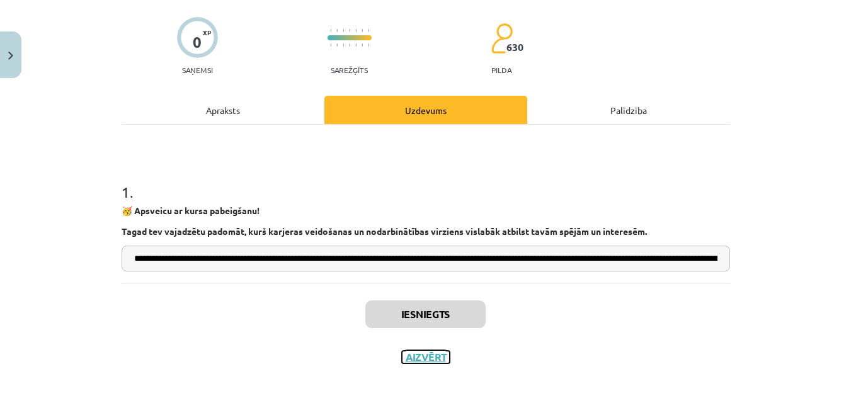
click at [438, 358] on button "Aizvērt" at bounding box center [426, 357] width 48 height 13
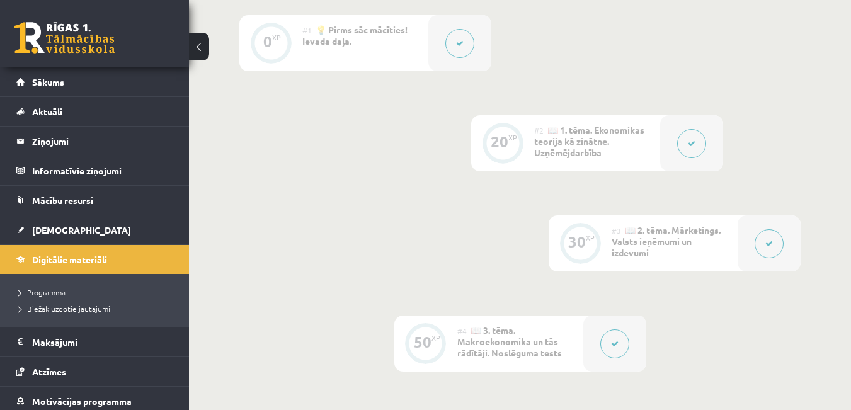
scroll to position [292, 0]
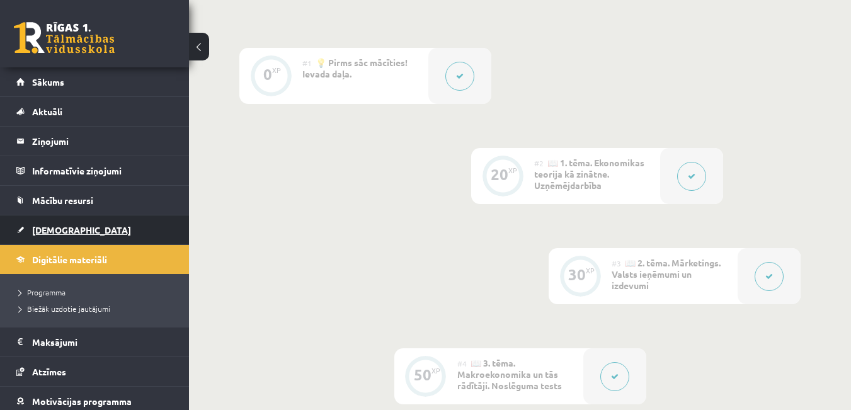
click at [38, 236] on link "[DEMOGRAPHIC_DATA]" at bounding box center [94, 229] width 157 height 29
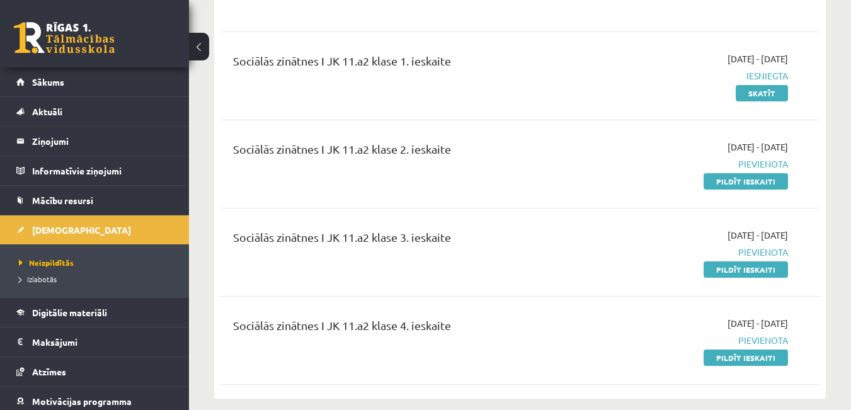
scroll to position [630, 0]
